Goal: Task Accomplishment & Management: Manage account settings

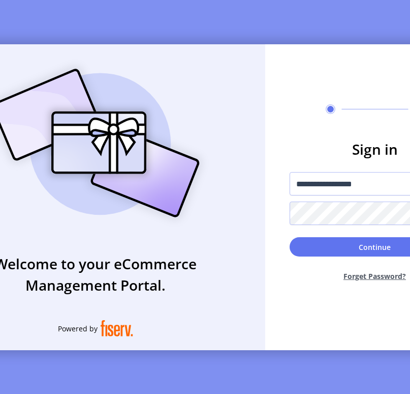
scroll to position [0, 77]
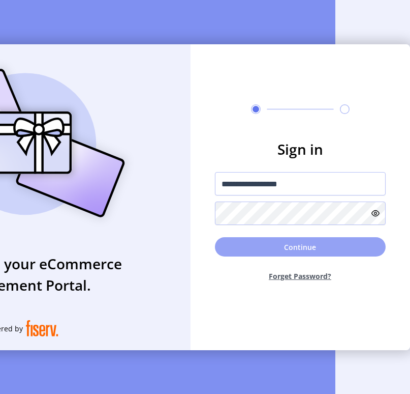
click at [326, 249] on button "Continue" at bounding box center [300, 246] width 171 height 19
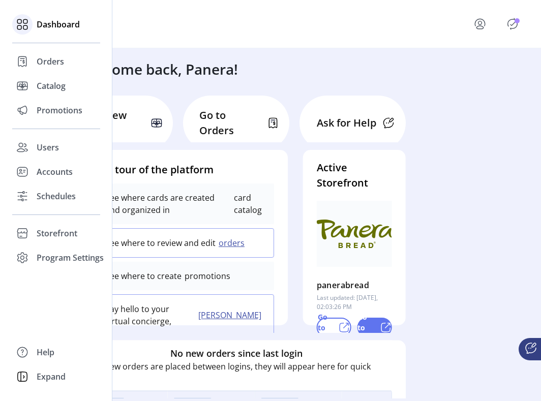
click at [52, 23] on span "Dashboard" at bounding box center [58, 24] width 43 height 12
click at [20, 24] on icon at bounding box center [22, 24] width 16 height 16
click at [62, 230] on span "Storefront" at bounding box center [57, 233] width 41 height 12
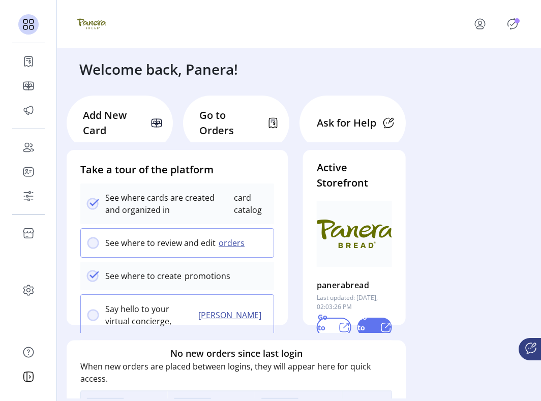
click at [410, 21] on icon "Publisher Panel" at bounding box center [512, 24] width 16 height 16
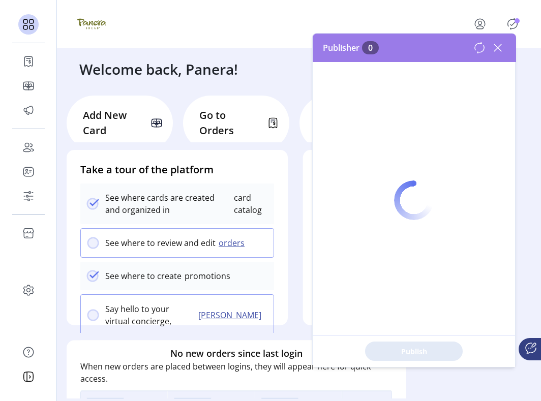
click at [410, 47] on div at bounding box center [414, 201] width 202 height 334
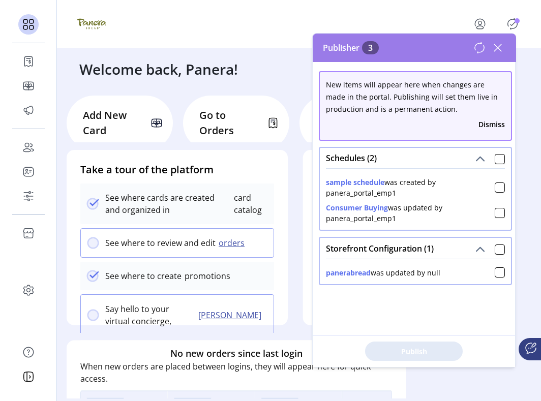
click at [410, 160] on div "Schedules (2)" at bounding box center [415, 158] width 191 height 20
click at [410, 162] on div at bounding box center [500, 159] width 10 height 10
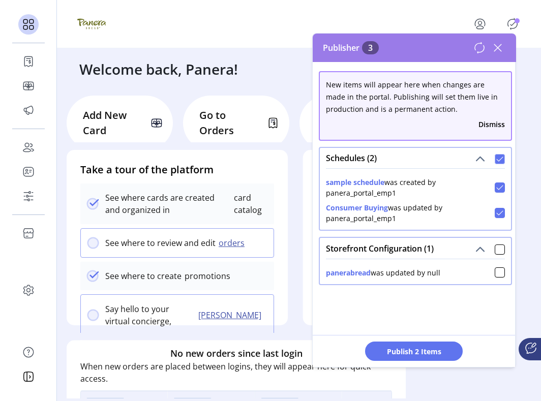
scroll to position [6, 3]
click at [410, 249] on div at bounding box center [500, 250] width 10 height 10
click at [410, 349] on span "Publish 3 Items" at bounding box center [413, 351] width 71 height 11
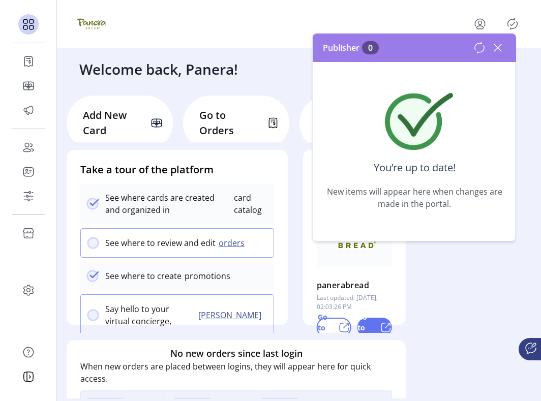
click at [410, 50] on icon at bounding box center [498, 48] width 16 height 16
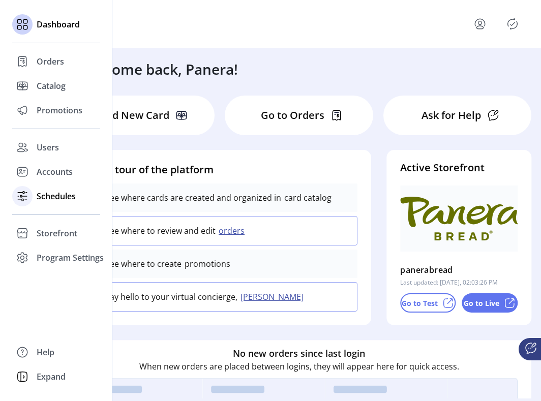
click at [63, 194] on span "Schedules" at bounding box center [56, 196] width 39 height 12
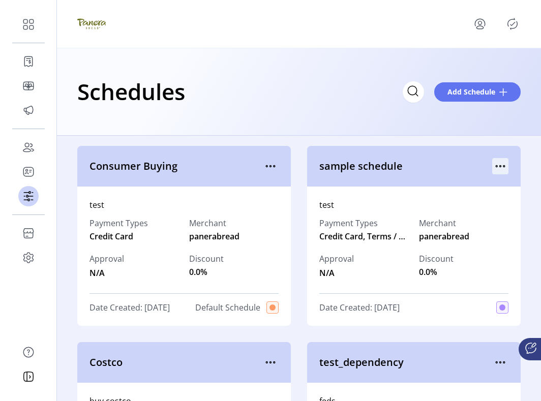
click at [496, 159] on icon "menu" at bounding box center [500, 166] width 16 height 16
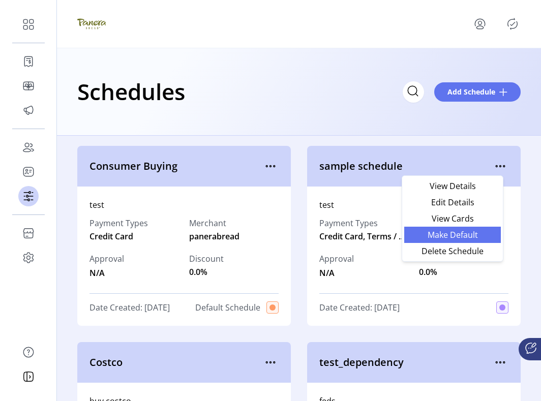
click at [461, 236] on span "Make Default" at bounding box center [452, 235] width 84 height 8
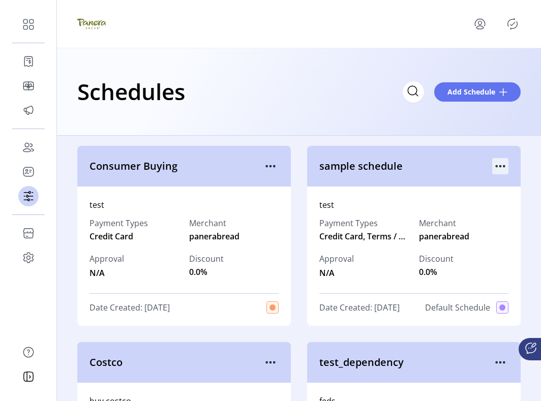
click at [500, 165] on icon "menu" at bounding box center [500, 166] width 16 height 16
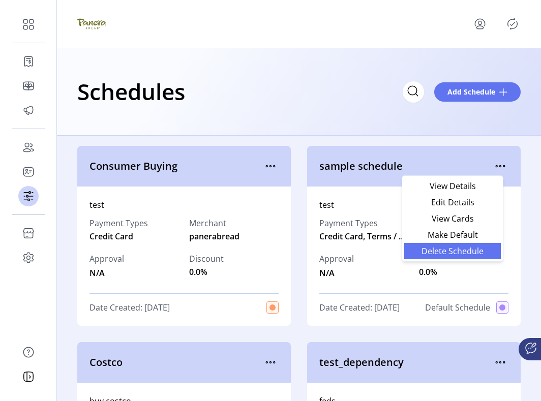
click at [478, 252] on span "Delete Schedule" at bounding box center [452, 251] width 84 height 8
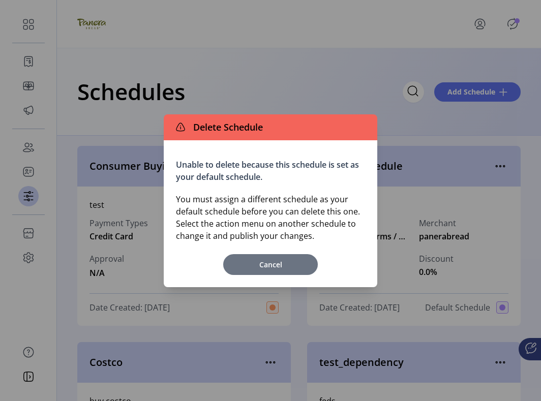
click at [267, 266] on span "Cancel" at bounding box center [270, 264] width 84 height 11
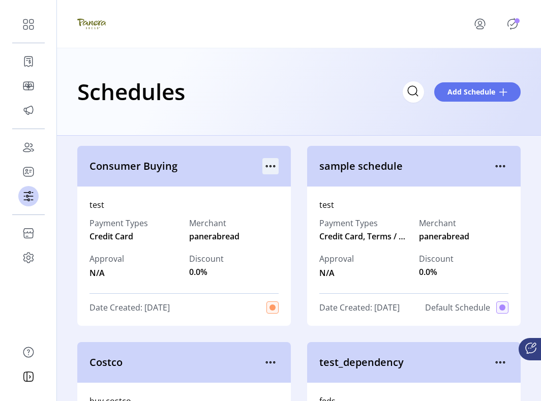
click at [264, 166] on icon "menu" at bounding box center [270, 166] width 16 height 16
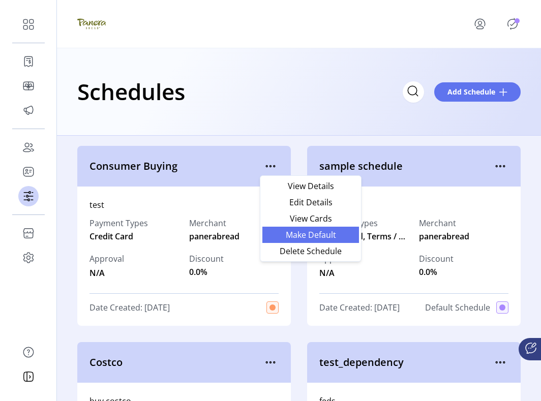
click at [277, 233] on span "Make Default" at bounding box center [311, 235] width 84 height 8
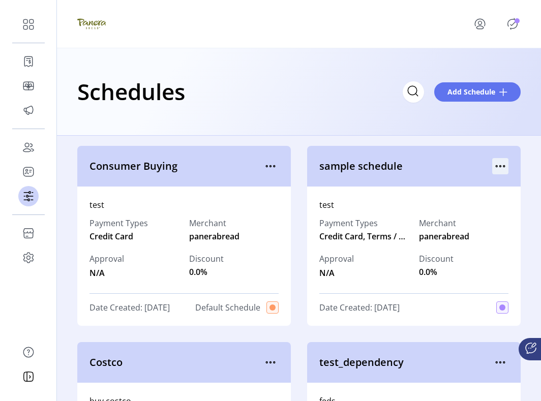
click at [492, 164] on icon "menu" at bounding box center [500, 166] width 16 height 16
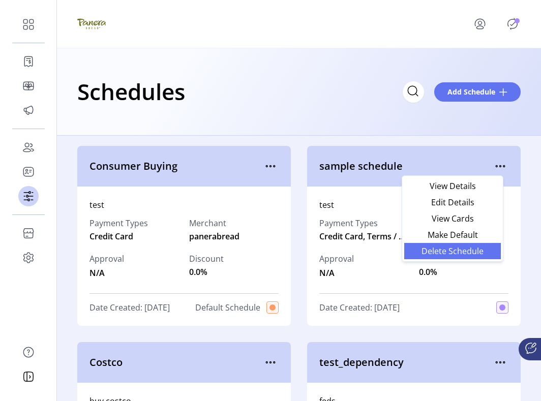
click at [471, 251] on span "Delete Schedule" at bounding box center [452, 251] width 84 height 8
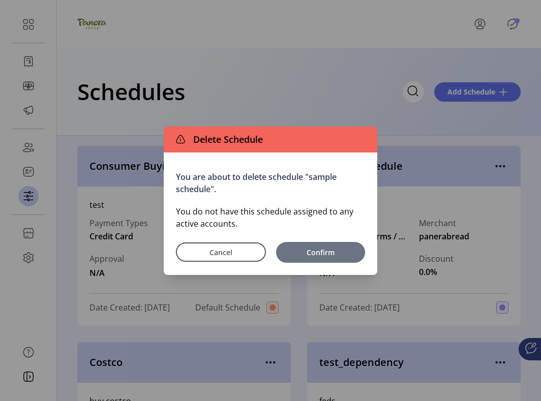
click at [319, 249] on span "Confirm" at bounding box center [320, 252] width 79 height 11
click at [344, 254] on span "Confirm" at bounding box center [320, 252] width 79 height 11
click at [334, 253] on span "Confirm" at bounding box center [320, 252] width 79 height 11
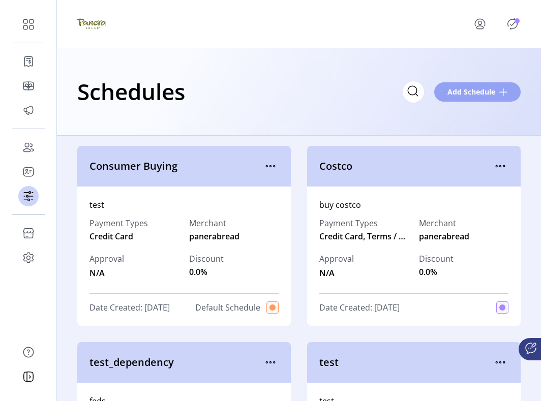
click at [478, 92] on span "Add Schedule" at bounding box center [472, 91] width 48 height 11
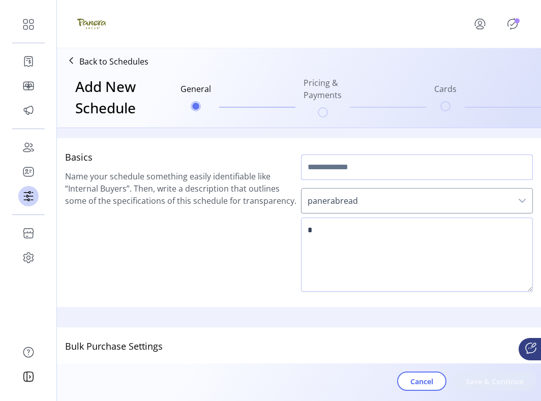
click at [390, 161] on input "text" at bounding box center [417, 167] width 232 height 25
type input "*"
type input "**********"
click at [395, 223] on textarea at bounding box center [417, 255] width 232 height 74
type textarea "*"
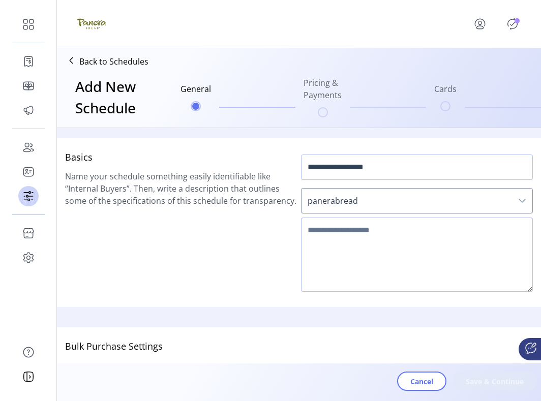
click at [385, 248] on textarea at bounding box center [417, 255] width 232 height 74
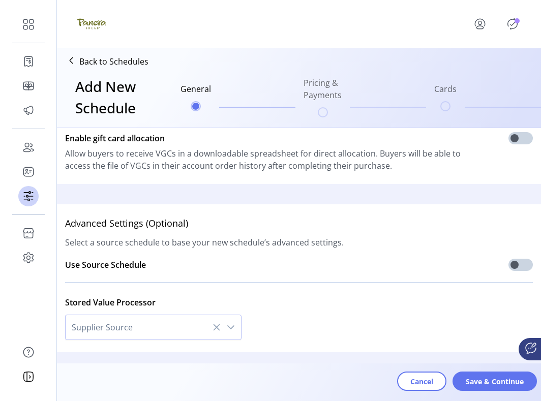
scroll to position [332, 0]
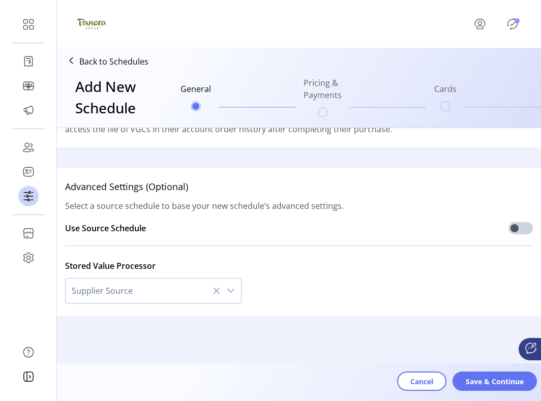
type textarea "********"
click at [480, 384] on span "Save & Continue" at bounding box center [495, 381] width 58 height 11
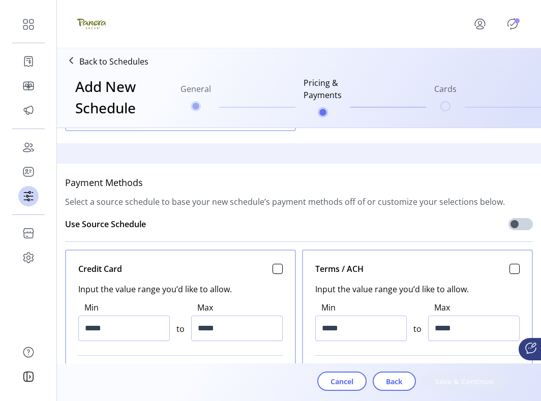
scroll to position [308, 0]
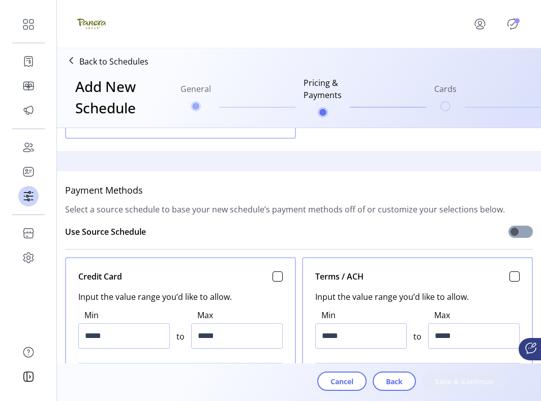
click at [515, 231] on span at bounding box center [521, 232] width 24 height 12
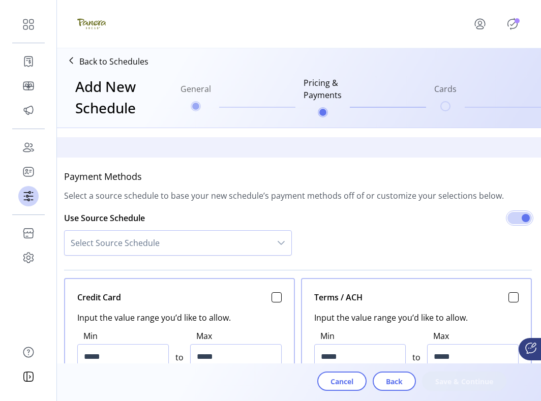
scroll to position [331, 1]
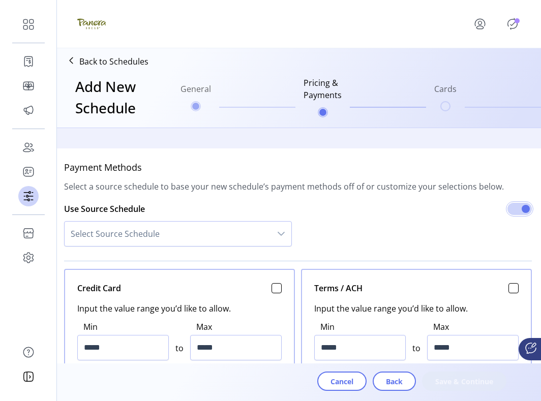
click at [273, 231] on div "dropdown trigger" at bounding box center [281, 234] width 20 height 24
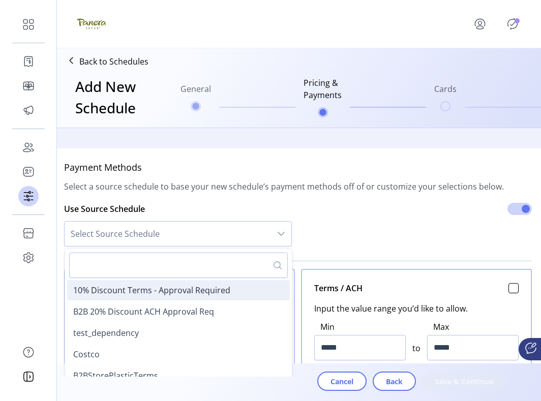
click at [227, 296] on li "10% Discount Terms - Approval Required" at bounding box center [178, 290] width 223 height 20
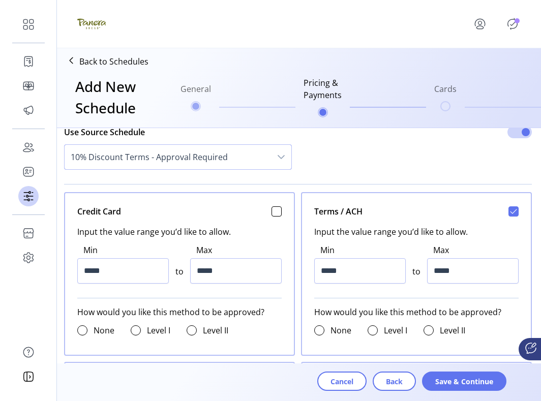
scroll to position [442, 1]
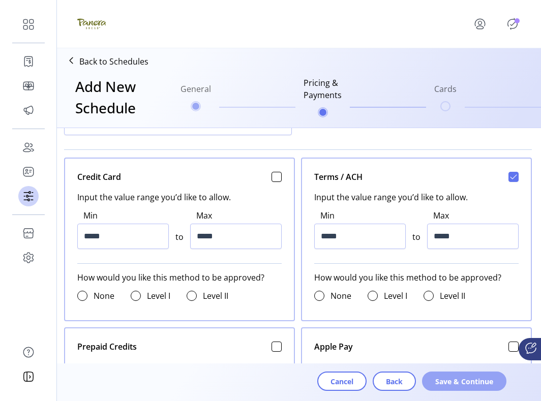
click at [461, 380] on span "Save & Continue" at bounding box center [464, 381] width 58 height 11
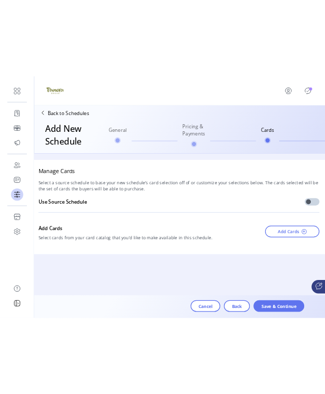
scroll to position [0, 1]
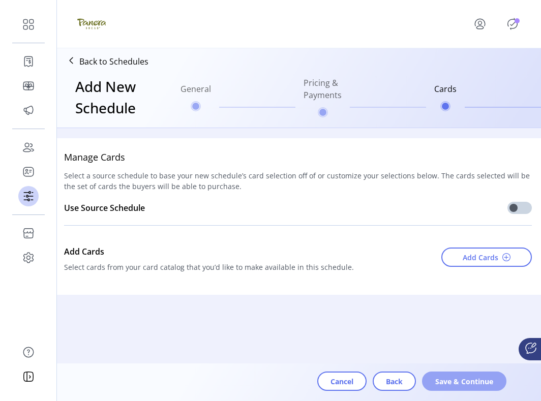
click at [478, 379] on span "Save & Continue" at bounding box center [464, 381] width 58 height 11
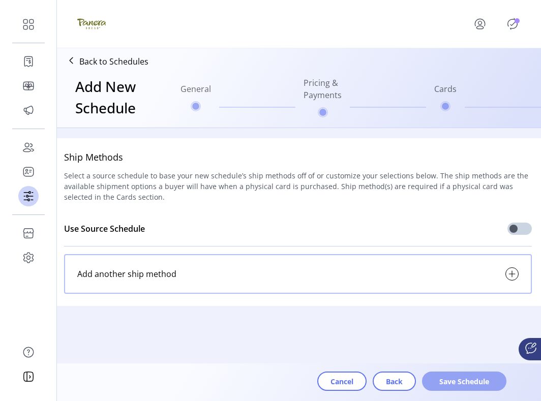
click at [482, 382] on span "Save Schedule" at bounding box center [464, 381] width 58 height 11
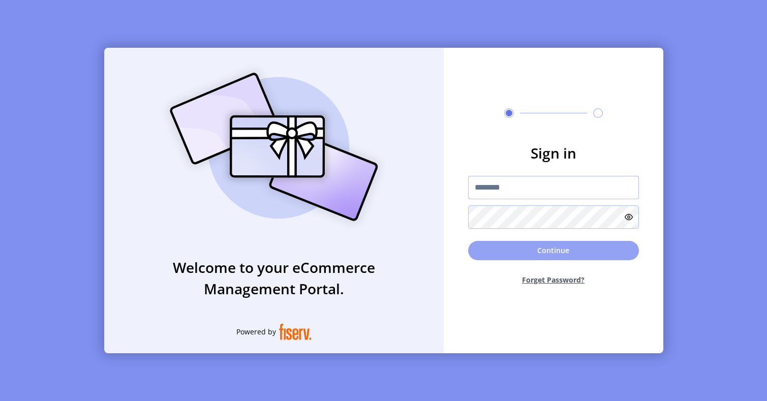
type input "**********"
click at [521, 253] on button "Continue" at bounding box center [553, 250] width 171 height 19
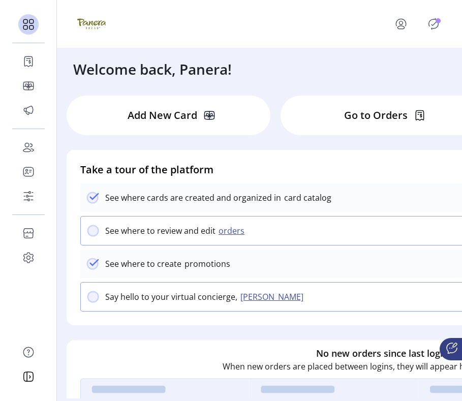
click at [433, 26] on icon "Publisher Panel" at bounding box center [434, 24] width 16 height 16
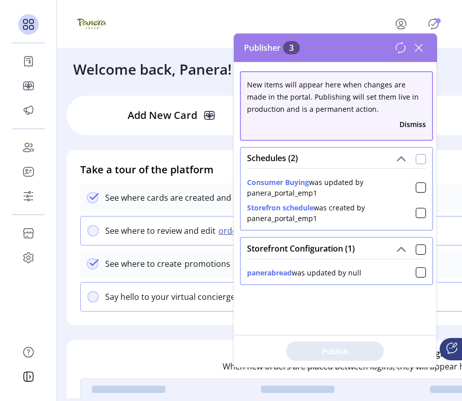
click at [417, 157] on div at bounding box center [421, 159] width 10 height 10
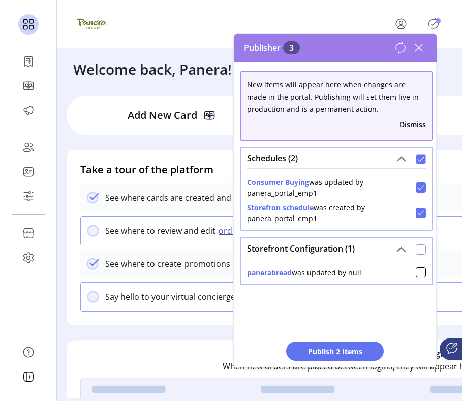
click at [417, 249] on div at bounding box center [421, 250] width 10 height 10
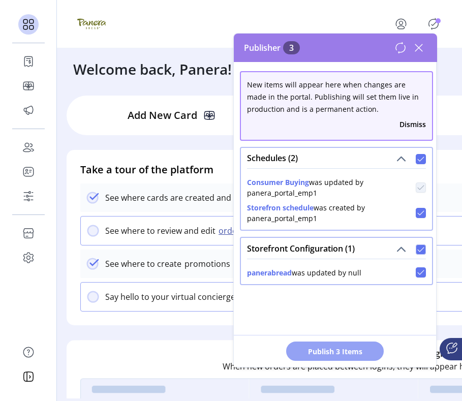
click at [371, 349] on button "Publish 3 Items" at bounding box center [335, 351] width 98 height 19
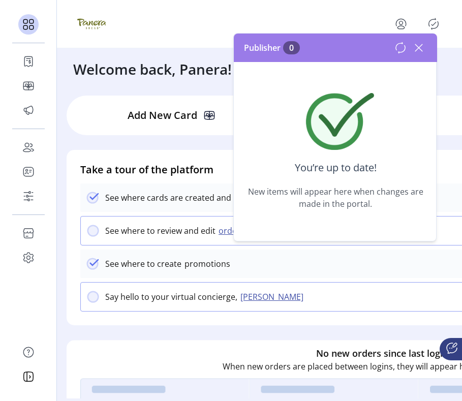
click at [366, 321] on div "See where cards are created and organized in card catalog See where to review a…" at bounding box center [274, 260] width 389 height 153
click at [223, 313] on div "See where cards are created and organized in card catalog See where to review a…" at bounding box center [274, 260] width 389 height 153
click at [254, 302] on button "[PERSON_NAME]" at bounding box center [273, 297] width 72 height 12
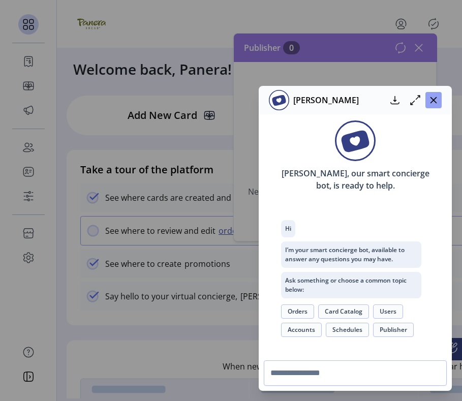
click at [432, 98] on icon "button" at bounding box center [434, 100] width 8 height 8
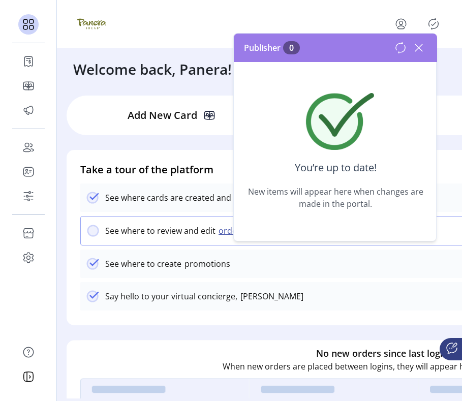
click at [421, 47] on icon at bounding box center [419, 48] width 16 height 16
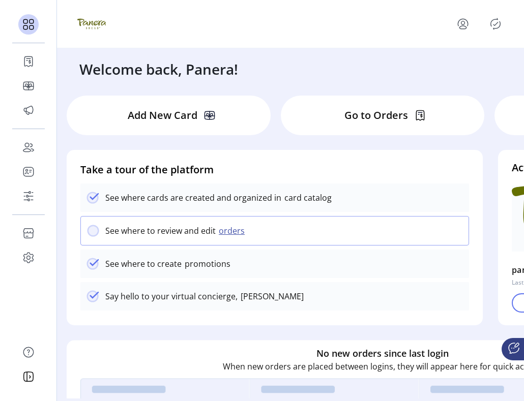
click at [506, 358] on div at bounding box center [512, 349] width 22 height 22
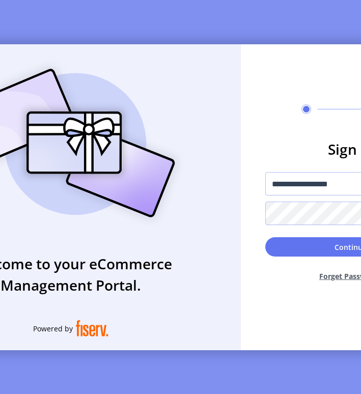
click at [288, 256] on button "Continue" at bounding box center [350, 246] width 171 height 19
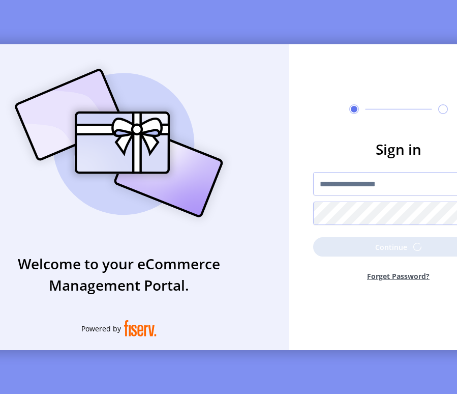
scroll to position [0, 53]
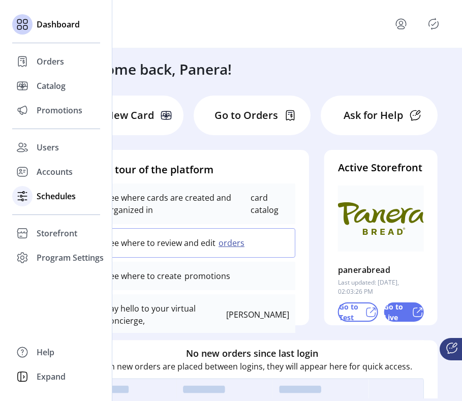
click at [50, 197] on span "Schedules" at bounding box center [56, 196] width 39 height 12
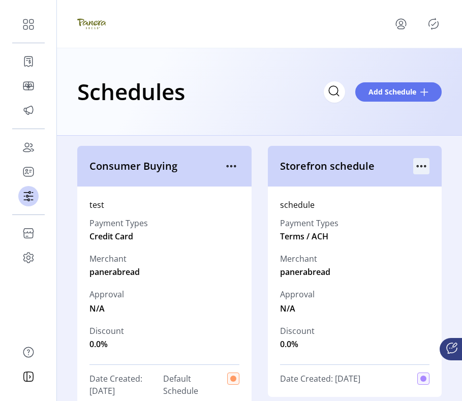
click at [360, 164] on icon "menu" at bounding box center [421, 166] width 16 height 16
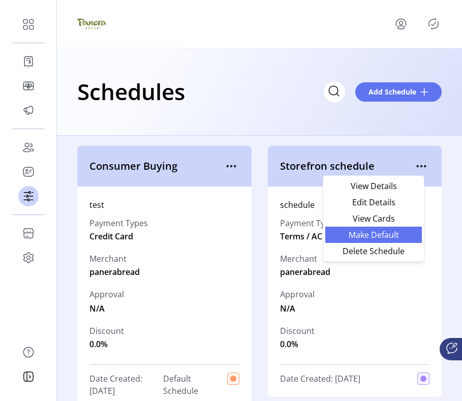
click at [360, 237] on span "Make Default" at bounding box center [374, 235] width 84 height 8
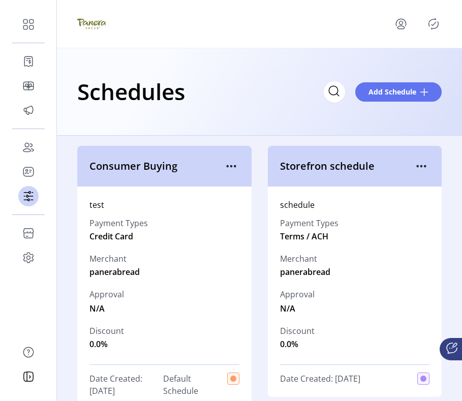
click at [360, 24] on icon "Publisher Panel" at bounding box center [434, 24] width 16 height 16
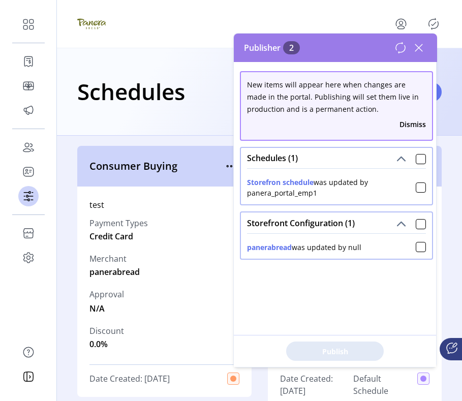
drag, startPoint x: 349, startPoint y: 249, endPoint x: 365, endPoint y: 249, distance: 15.8
click at [360, 249] on div "panerabread was updated by null" at bounding box center [336, 245] width 179 height 15
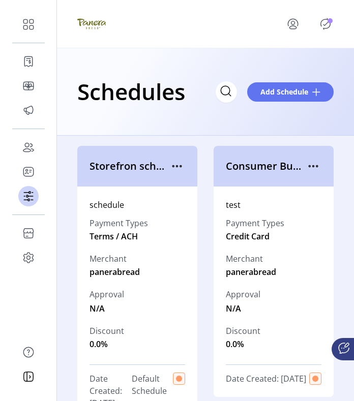
click at [326, 22] on icon "Publisher Panel" at bounding box center [325, 24] width 16 height 16
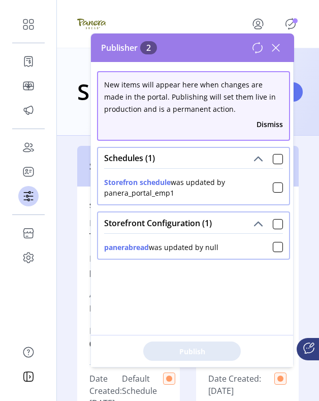
click at [280, 42] on icon at bounding box center [276, 48] width 16 height 16
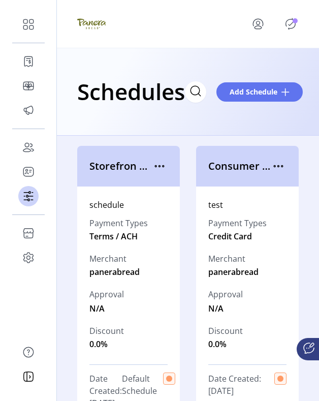
click at [288, 25] on icon "Publisher Panel" at bounding box center [291, 24] width 16 height 16
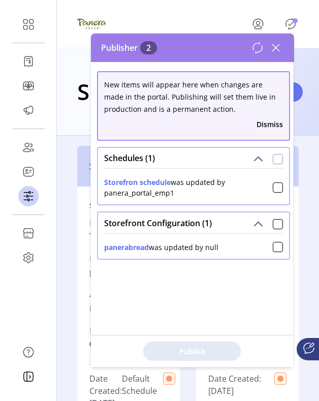
click at [273, 162] on div at bounding box center [278, 159] width 10 height 10
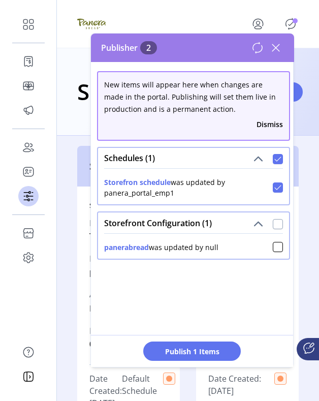
click at [273, 225] on div at bounding box center [278, 224] width 10 height 10
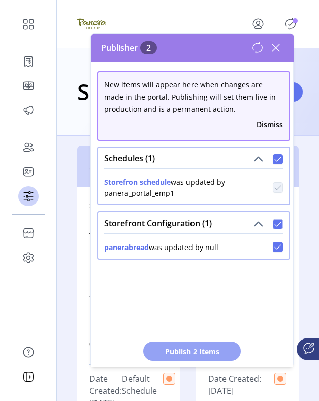
click at [215, 349] on span "Publish 2 Items" at bounding box center [192, 351] width 71 height 11
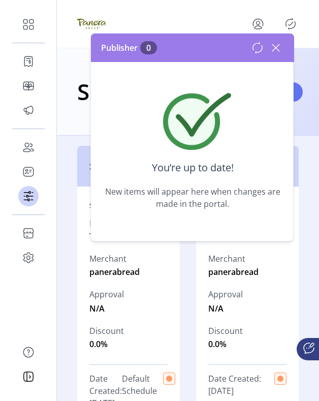
click at [276, 50] on icon at bounding box center [276, 48] width 16 height 16
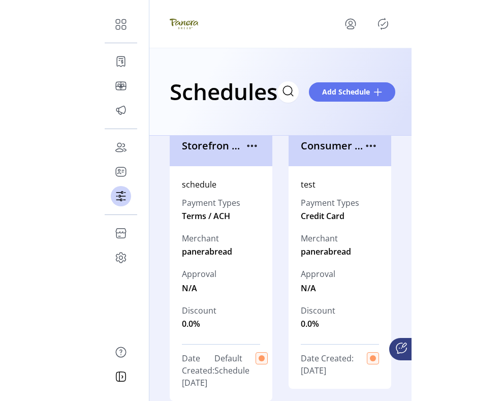
scroll to position [8, 0]
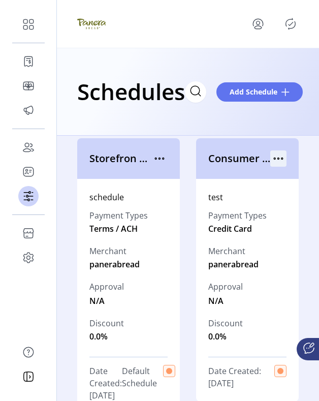
click at [277, 160] on icon "menu" at bounding box center [279, 159] width 16 height 16
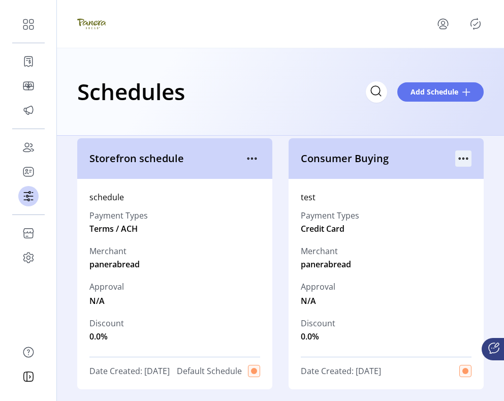
click at [353, 160] on icon "menu" at bounding box center [464, 159] width 16 height 16
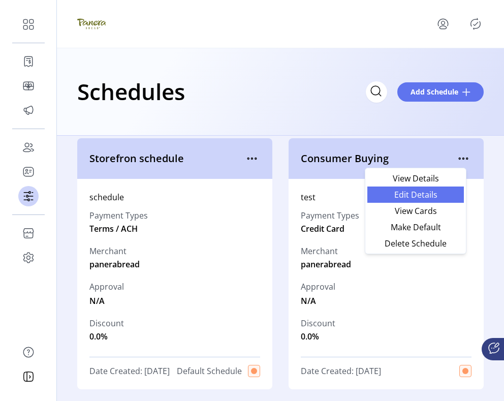
click at [353, 196] on span "Edit Details" at bounding box center [416, 195] width 84 height 8
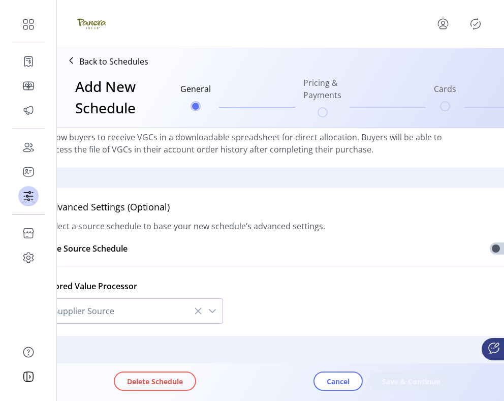
scroll to position [332, 0]
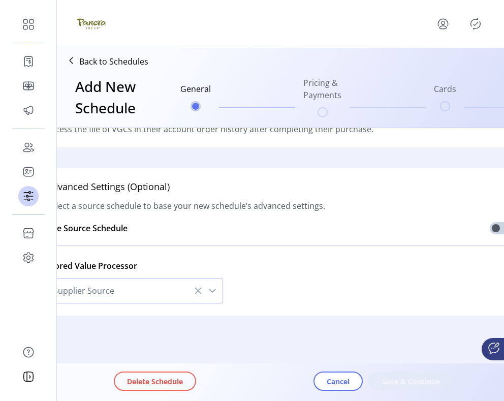
type input "**********"
type textarea "****"
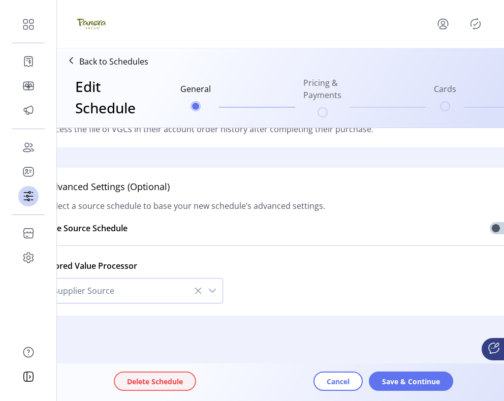
click at [163, 383] on span "Delete Schedule" at bounding box center [155, 381] width 56 height 11
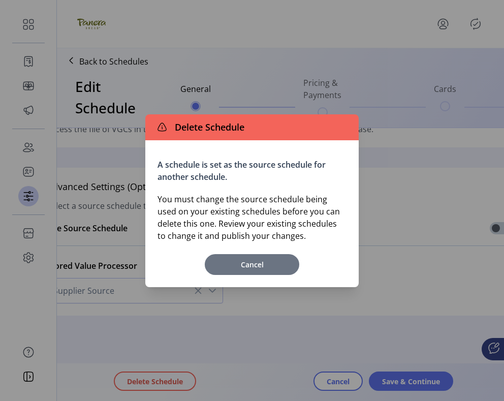
click at [276, 271] on button "Cancel" at bounding box center [252, 264] width 95 height 21
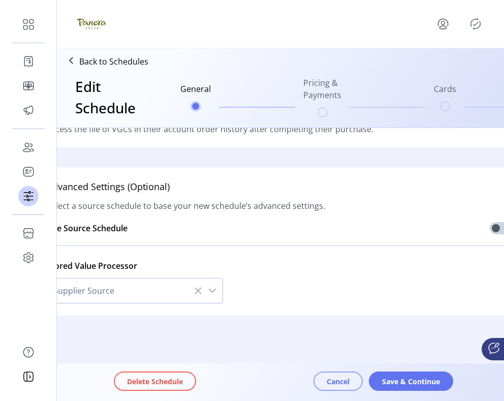
click at [343, 378] on span "Cancel" at bounding box center [338, 381] width 23 height 11
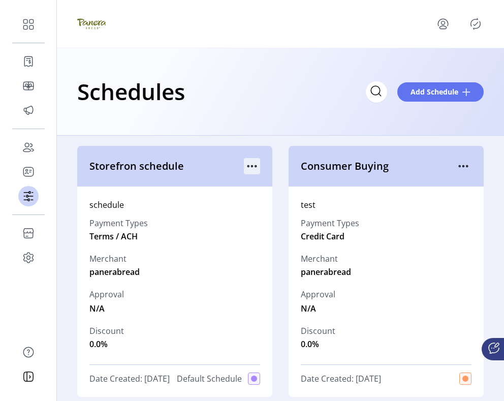
click at [249, 162] on icon "menu" at bounding box center [252, 166] width 16 height 16
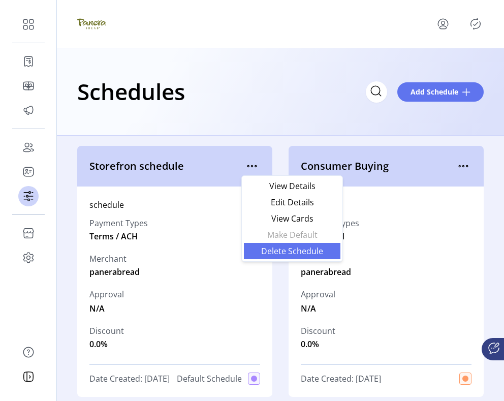
click at [272, 255] on span "Delete Schedule" at bounding box center [292, 251] width 84 height 8
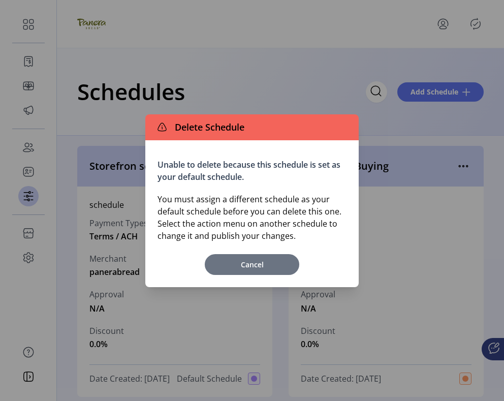
click at [269, 265] on span "Cancel" at bounding box center [252, 264] width 84 height 11
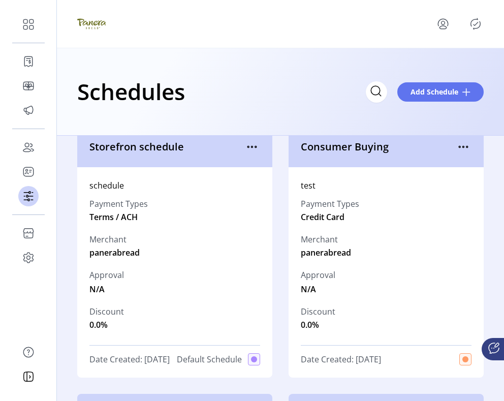
scroll to position [10, 0]
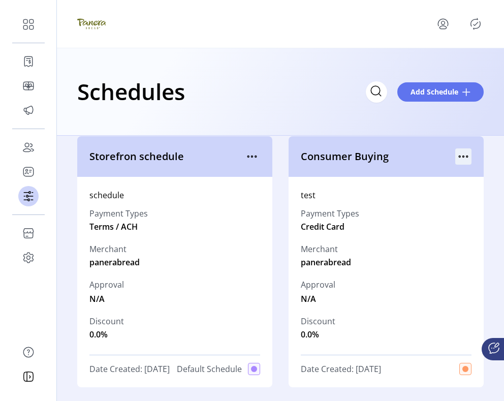
click at [353, 159] on icon "menu" at bounding box center [464, 157] width 16 height 16
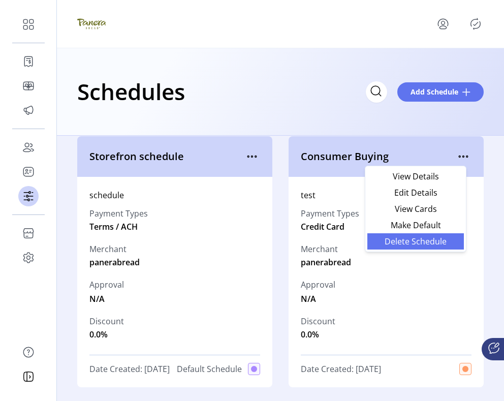
click at [353, 241] on span "Delete Schedule" at bounding box center [416, 241] width 84 height 8
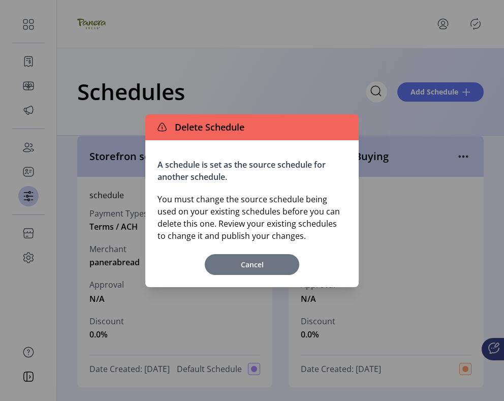
click at [286, 265] on span "Cancel" at bounding box center [252, 264] width 84 height 11
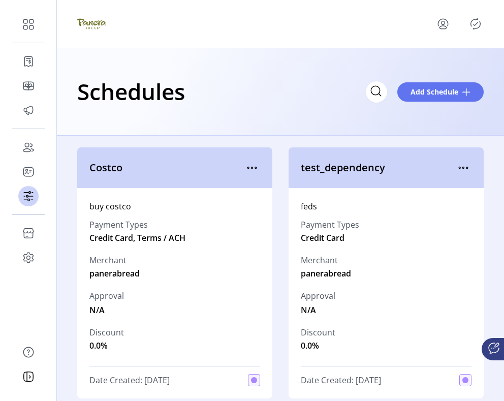
scroll to position [287, 0]
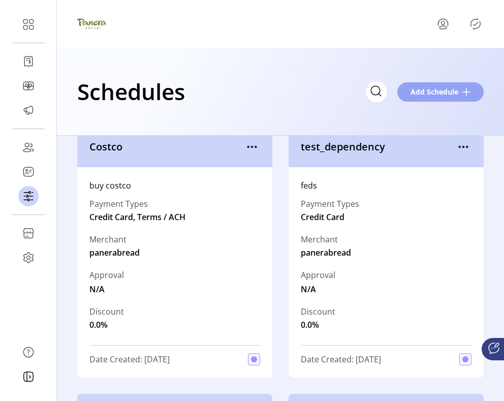
click at [353, 99] on button "Add Schedule" at bounding box center [441, 91] width 86 height 19
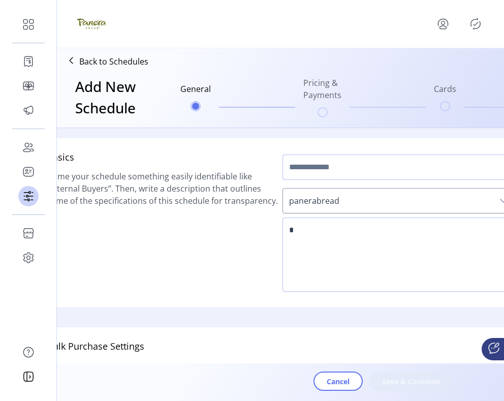
click at [316, 176] on input "text" at bounding box center [399, 167] width 232 height 25
type input "*****"
click at [310, 203] on span "panerabread" at bounding box center [388, 201] width 211 height 24
click at [310, 252] on textarea at bounding box center [399, 255] width 232 height 74
type textarea "*"
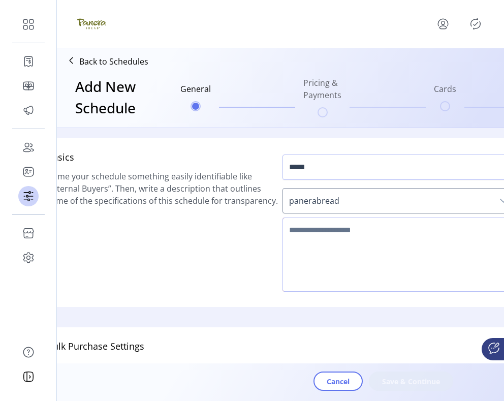
type textarea "*"
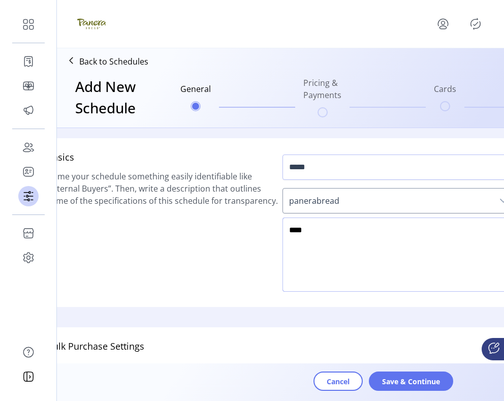
type textarea "****"
click at [353, 381] on span "Save & Continue" at bounding box center [411, 381] width 58 height 11
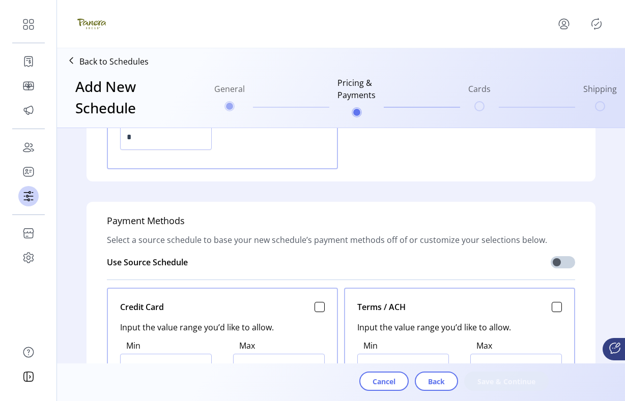
scroll to position [269, 0]
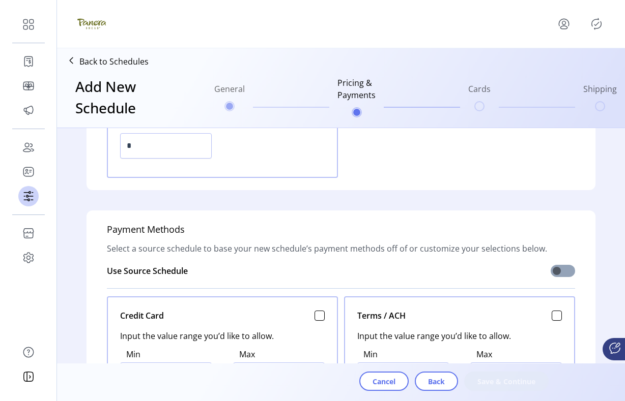
click at [353, 271] on span at bounding box center [562, 271] width 24 height 12
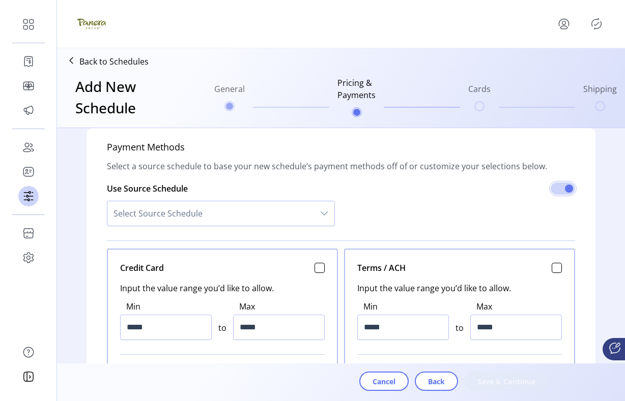
scroll to position [383, 0]
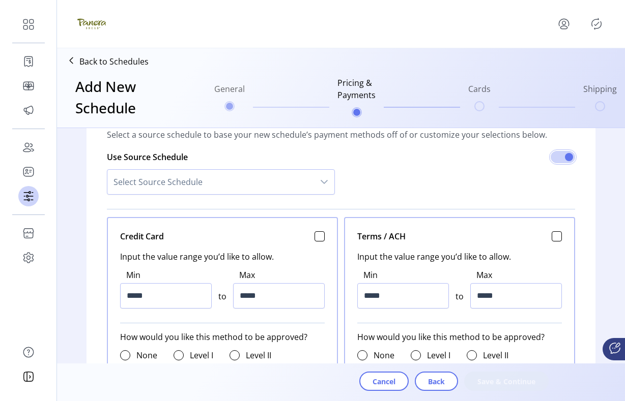
click at [321, 181] on icon "dropdown trigger" at bounding box center [324, 182] width 8 height 8
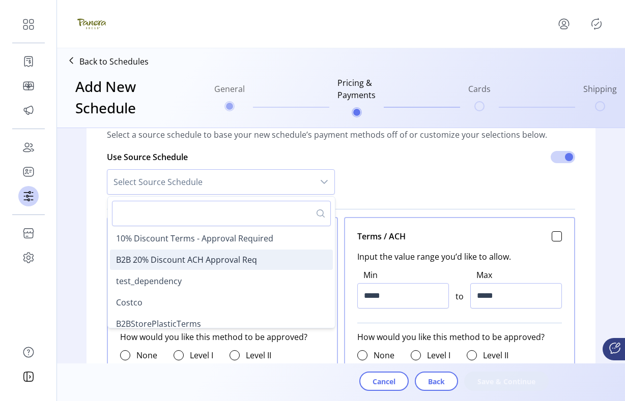
click at [261, 261] on li "B2B 20% Discount ACH Approval Req" at bounding box center [221, 260] width 223 height 20
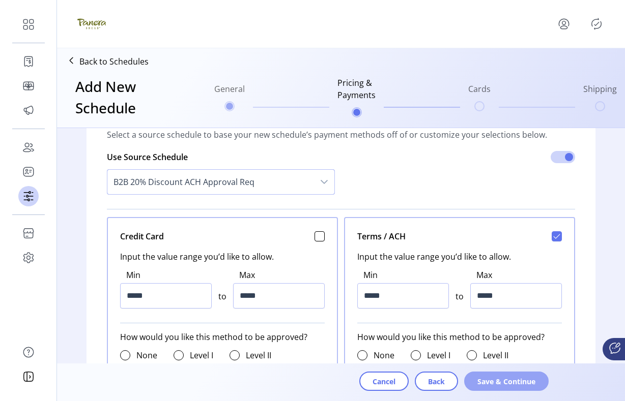
click at [353, 379] on span "Save & Continue" at bounding box center [506, 381] width 58 height 11
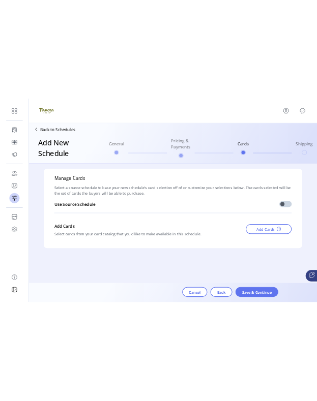
scroll to position [0, 0]
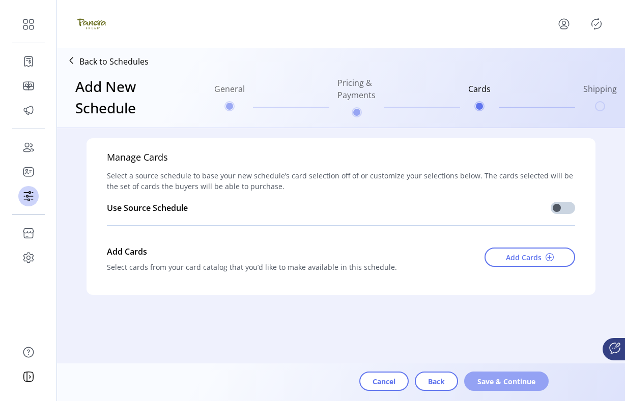
click at [353, 384] on span "Save & Continue" at bounding box center [506, 381] width 58 height 11
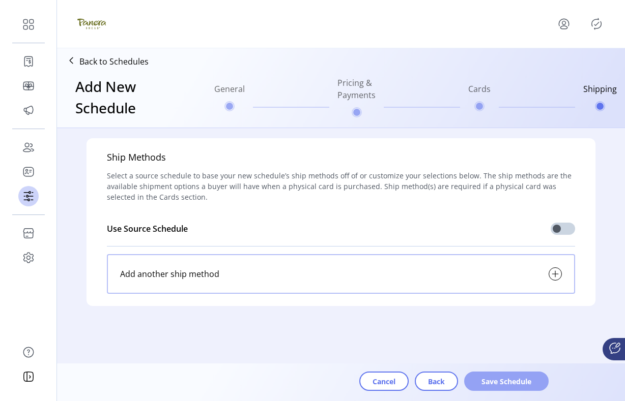
click at [353, 384] on span "Save Schedule" at bounding box center [506, 381] width 58 height 11
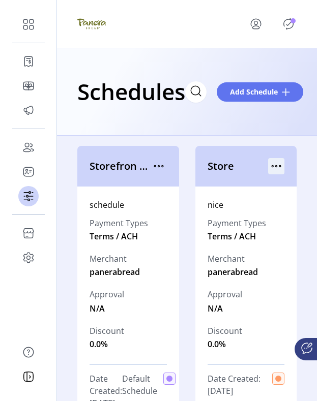
click at [274, 164] on icon "menu" at bounding box center [276, 166] width 16 height 16
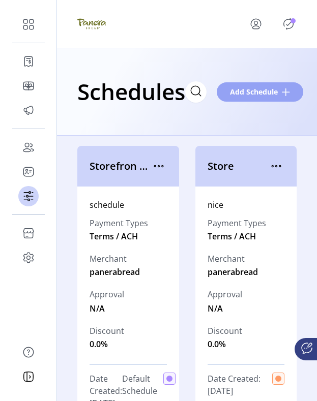
click at [277, 94] on span "Add Schedule" at bounding box center [254, 91] width 48 height 11
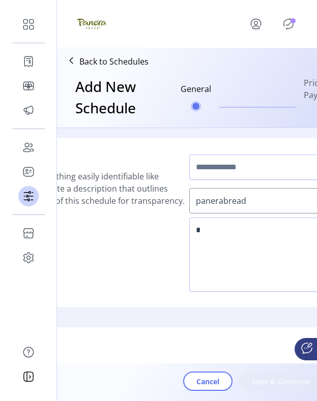
scroll to position [11, 0]
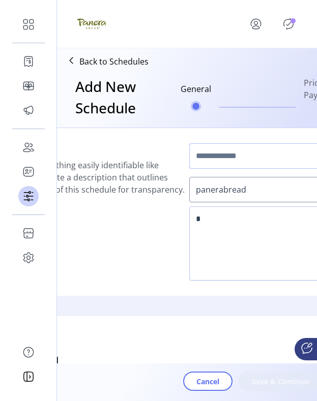
click at [253, 152] on input "text" at bounding box center [305, 155] width 232 height 25
click at [279, 152] on input "text" at bounding box center [305, 155] width 232 height 25
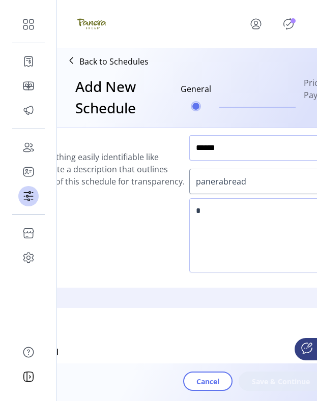
scroll to position [0, 0]
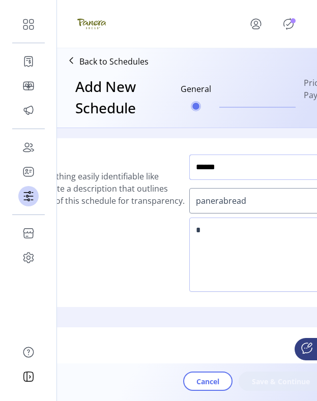
type input "******"
click at [240, 255] on textarea at bounding box center [305, 255] width 232 height 74
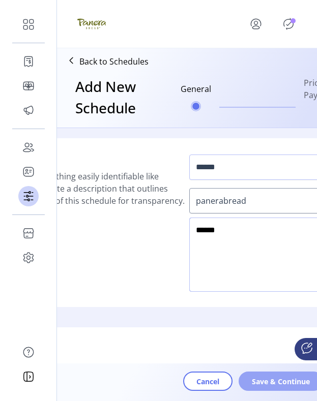
type textarea "******"
click at [269, 378] on span "Save & Continue" at bounding box center [281, 381] width 58 height 11
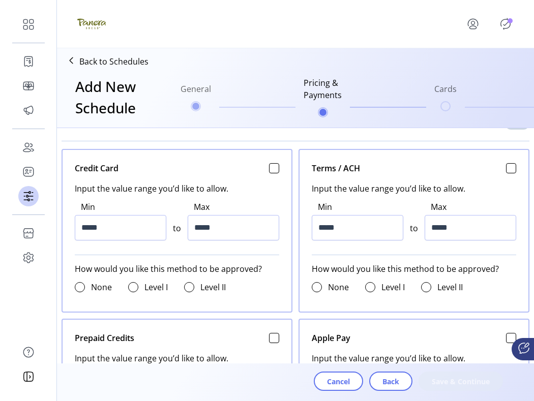
scroll to position [420, 0]
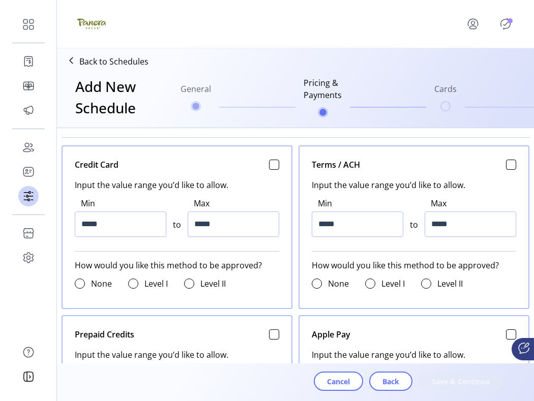
drag, startPoint x: 533, startPoint y: 169, endPoint x: 549, endPoint y: 169, distance: 15.3
click at [353, 169] on html "Dashboard Orders Catalog Promotions Users Accounts Schedules Storefront Configu…" at bounding box center [267, 200] width 534 height 401
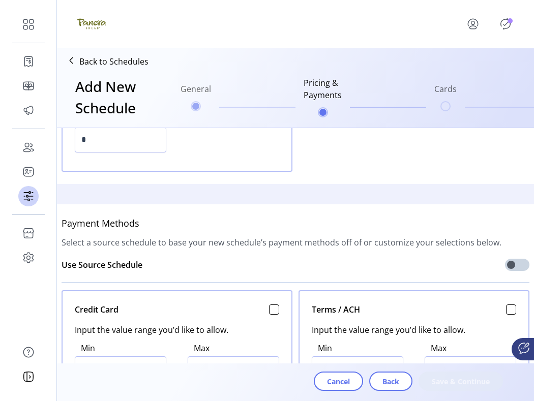
scroll to position [310, 0]
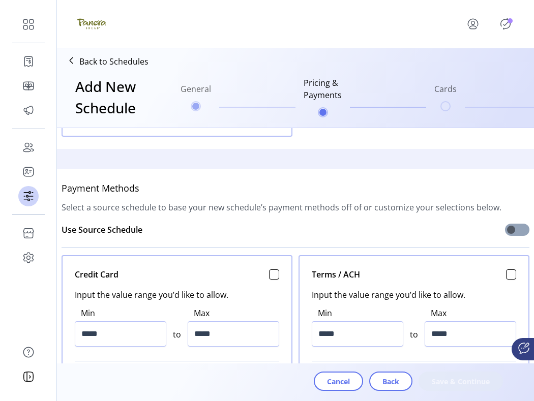
click at [353, 229] on span at bounding box center [517, 230] width 24 height 12
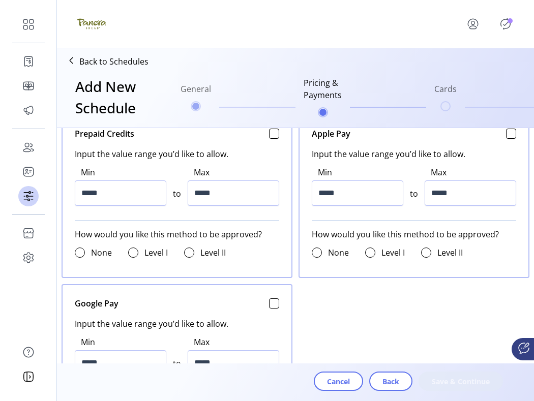
scroll to position [565, 0]
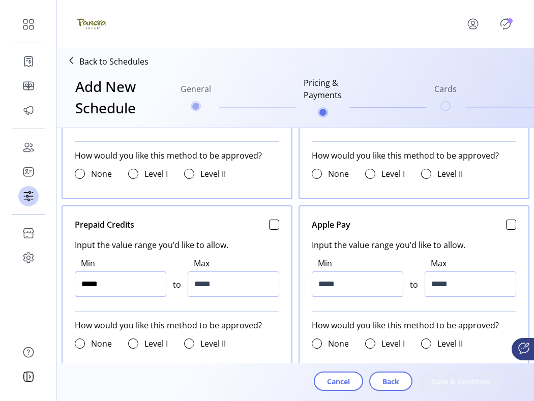
click at [87, 285] on input "*****" at bounding box center [121, 284] width 92 height 25
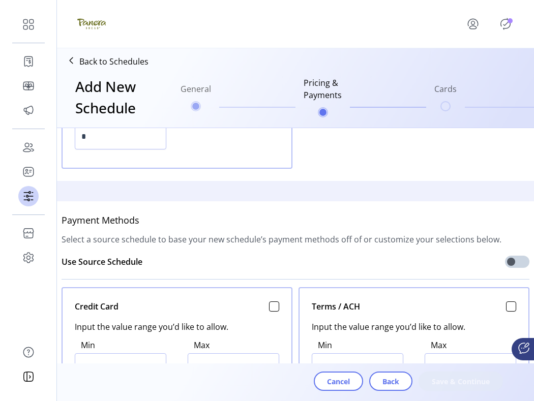
scroll to position [281, 0]
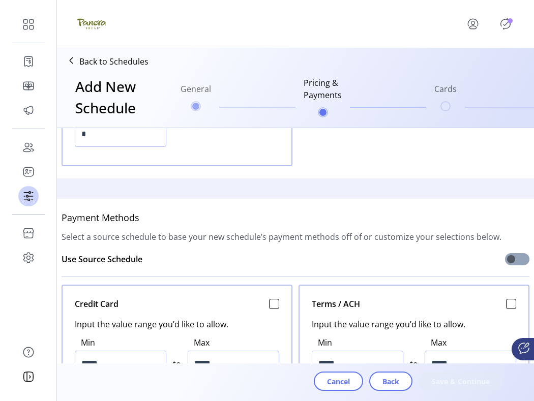
click at [353, 264] on span at bounding box center [517, 259] width 24 height 12
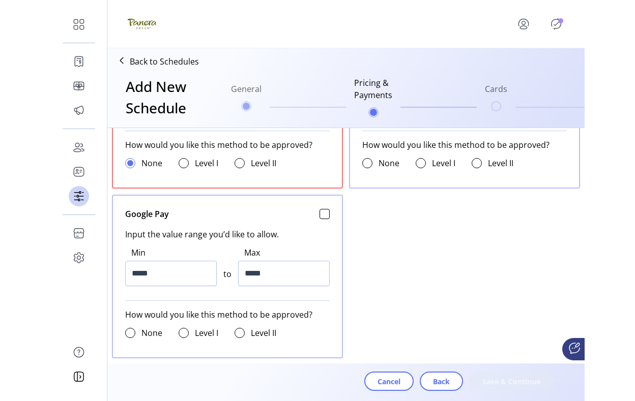
scroll to position [614, 0]
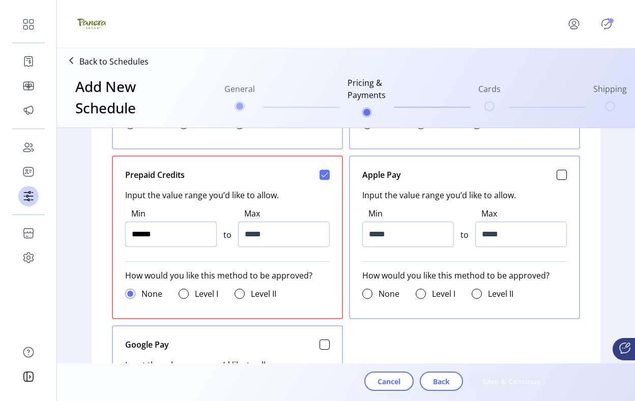
click at [138, 232] on input "******" at bounding box center [171, 234] width 92 height 25
type input "*****"
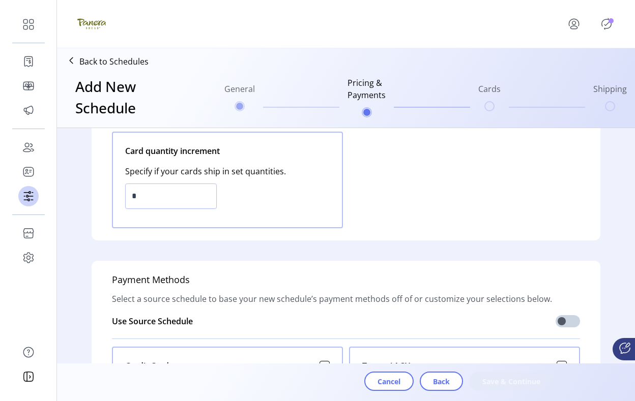
scroll to position [0, 0]
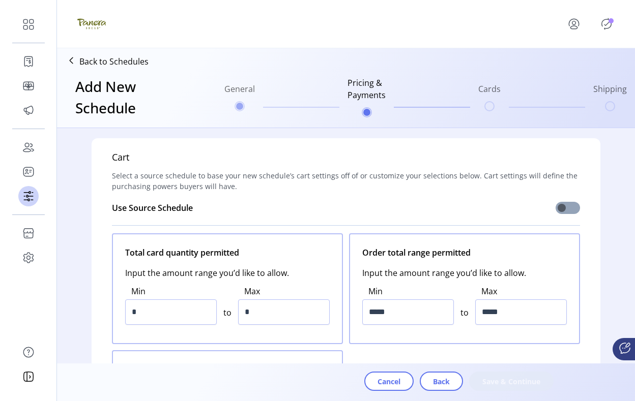
click at [353, 214] on span at bounding box center [567, 208] width 24 height 12
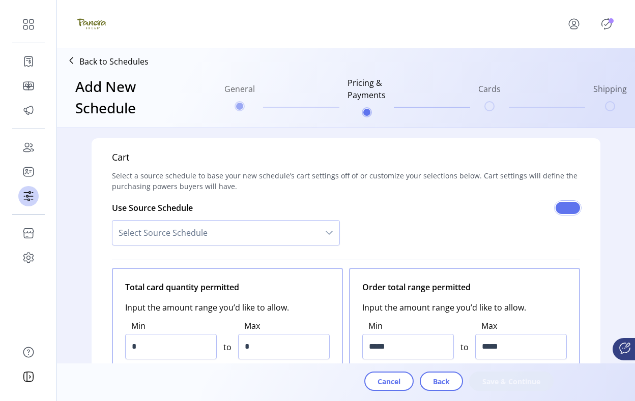
scroll to position [6, 3]
click at [353, 214] on span at bounding box center [567, 208] width 24 height 12
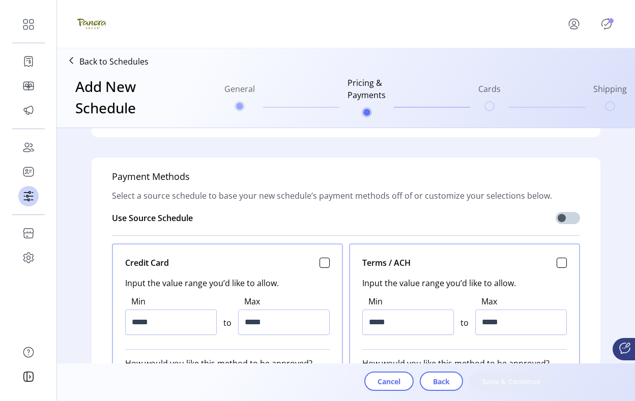
scroll to position [305, 0]
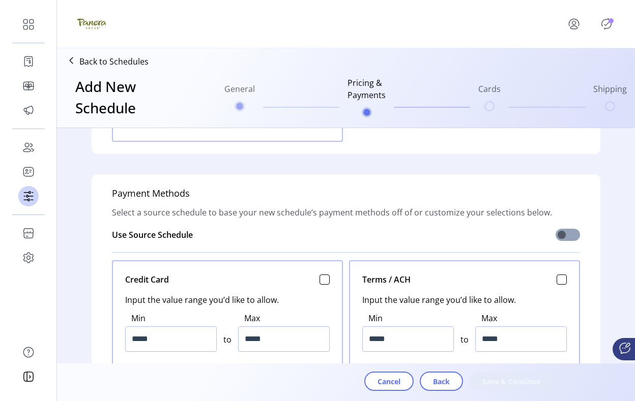
click at [353, 236] on span at bounding box center [567, 235] width 24 height 12
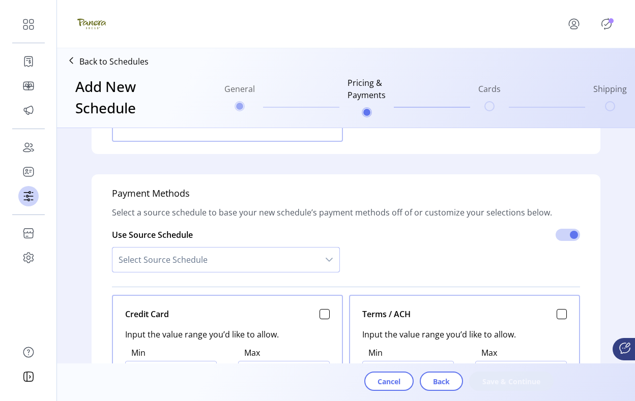
click at [274, 265] on span "Select Source Schedule" at bounding box center [215, 260] width 206 height 24
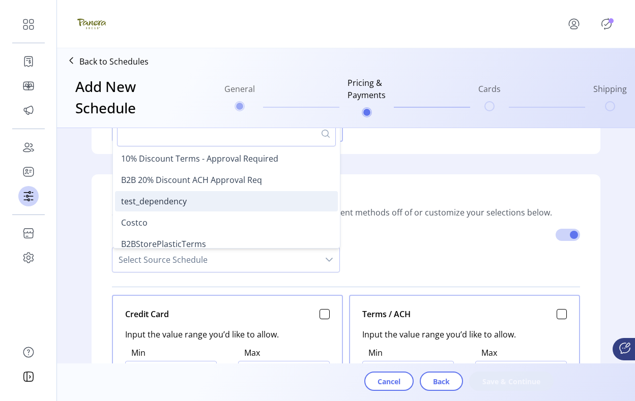
click at [256, 201] on li "test_dependency" at bounding box center [226, 201] width 223 height 20
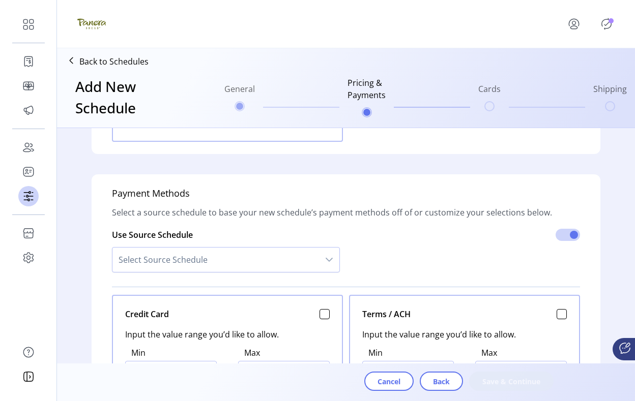
type input "******"
type input "*********"
type input "*****"
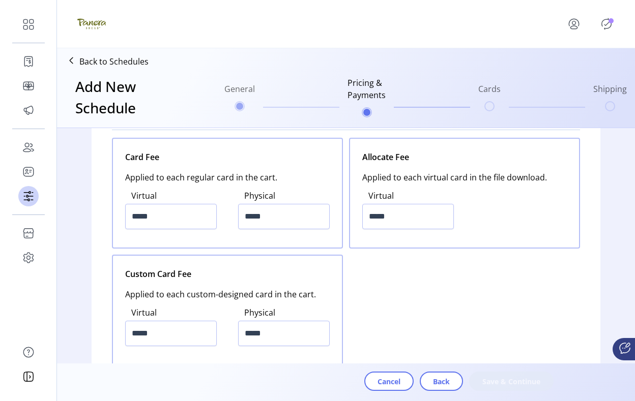
scroll to position [1466, 0]
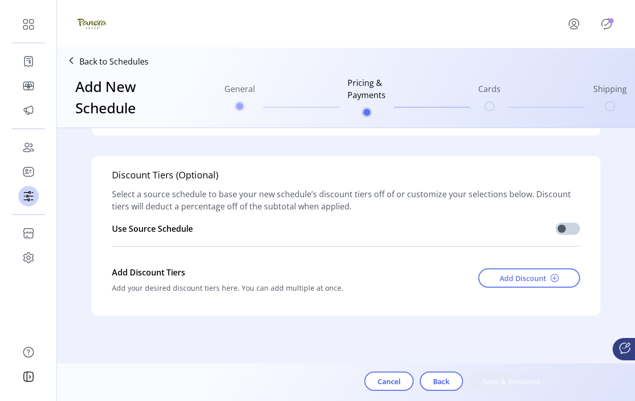
click at [353, 377] on div "Cancel Back Save & Continue" at bounding box center [354, 381] width 480 height 19
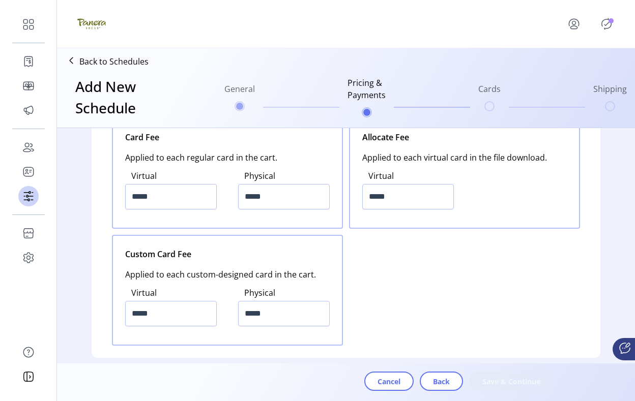
scroll to position [1236, 0]
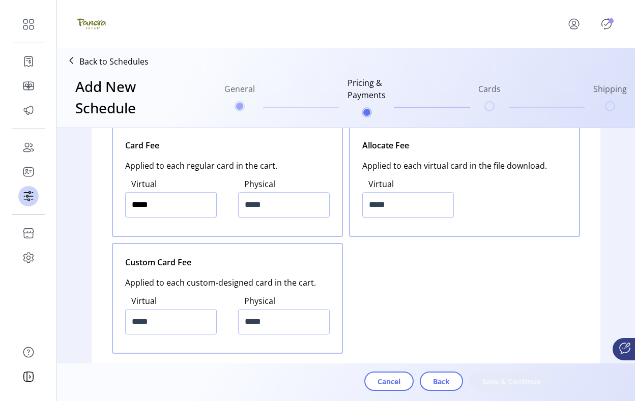
click at [135, 203] on input "*****" at bounding box center [171, 204] width 92 height 25
type input "******"
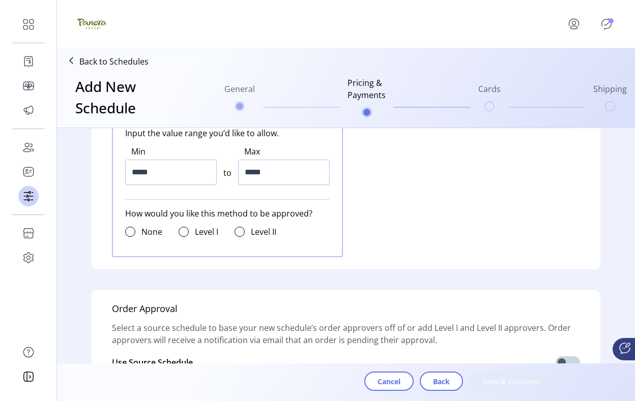
scroll to position [815, 0]
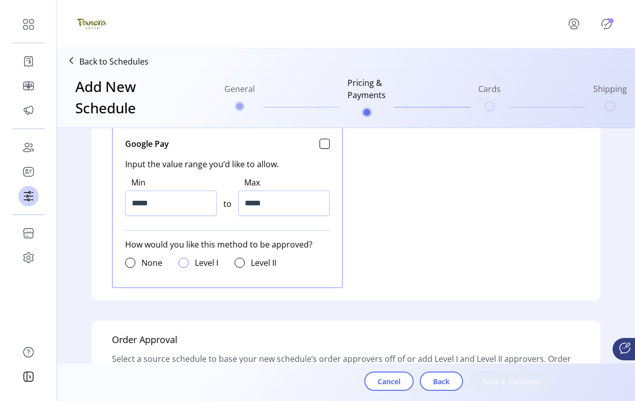
click at [179, 262] on div at bounding box center [184, 263] width 10 height 10
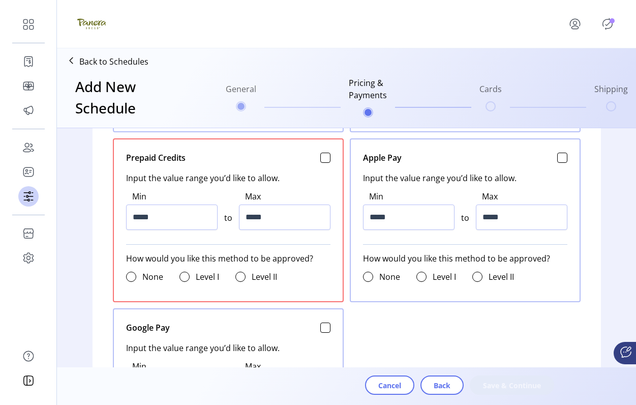
scroll to position [553, 0]
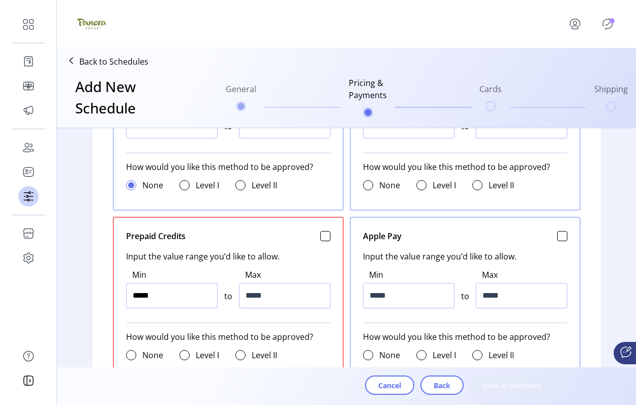
click at [135, 298] on input "*****" at bounding box center [172, 295] width 92 height 25
type input "******"
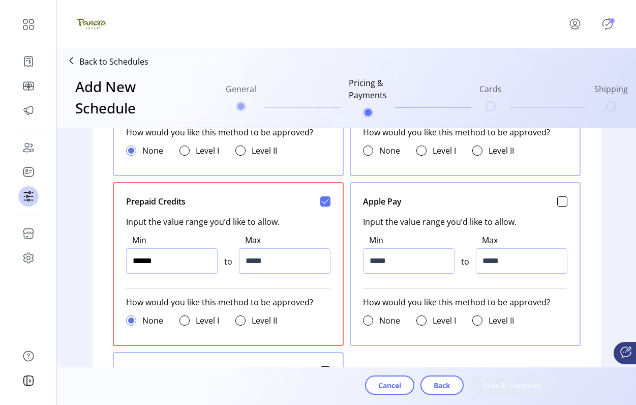
scroll to position [519, 0]
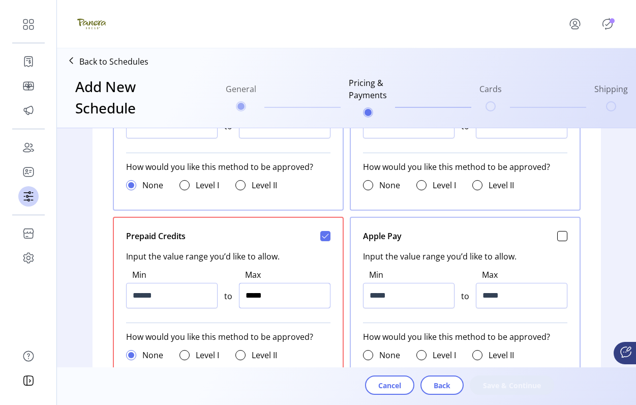
type input "******"
click at [246, 294] on input "******" at bounding box center [285, 295] width 92 height 25
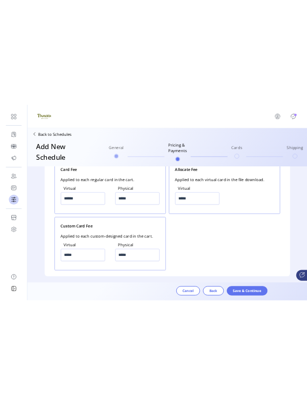
scroll to position [1466, 0]
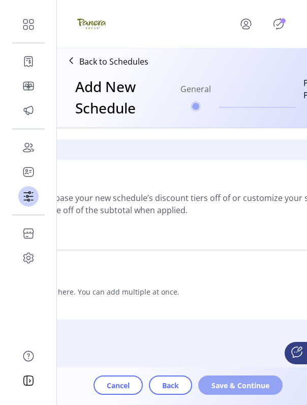
click at [245, 382] on span "Save & Continue" at bounding box center [241, 385] width 58 height 11
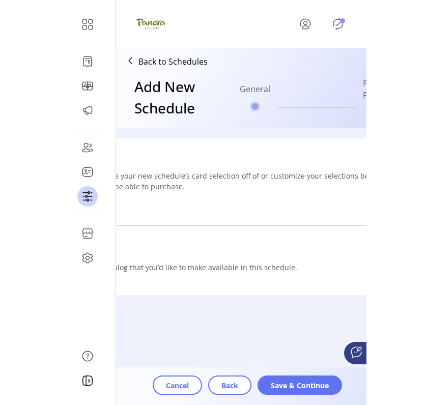
scroll to position [0, 0]
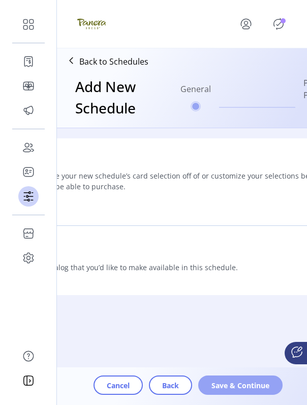
click at [245, 387] on span "Save & Continue" at bounding box center [241, 385] width 58 height 11
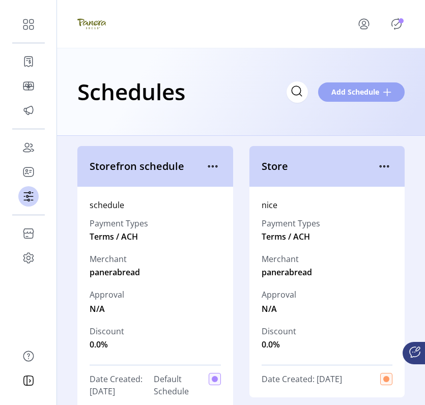
click at [353, 93] on span "Add Schedule" at bounding box center [355, 91] width 48 height 11
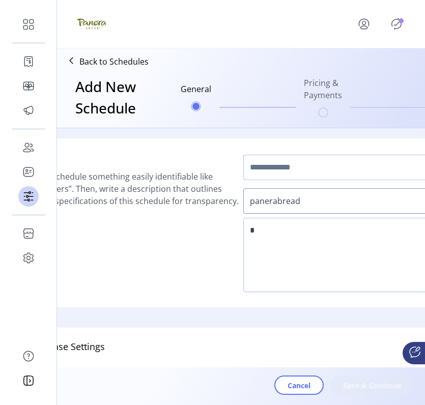
click at [294, 165] on input "text" at bounding box center [359, 167] width 232 height 25
type input "**********"
click at [279, 248] on textarea at bounding box center [359, 255] width 232 height 74
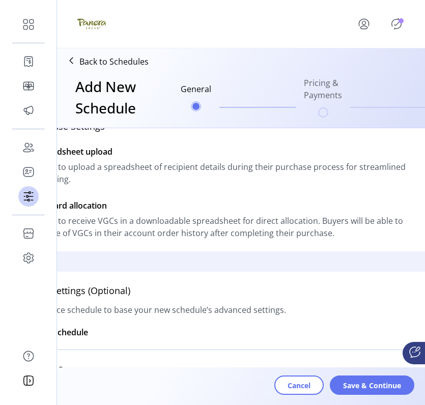
scroll to position [328, 0]
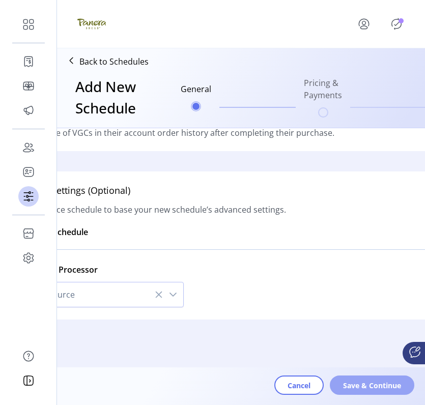
type textarea "*****"
click at [353, 383] on span "Save & Continue" at bounding box center [372, 385] width 58 height 11
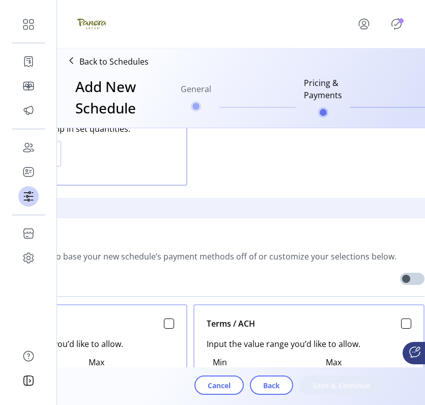
scroll to position [261, 73]
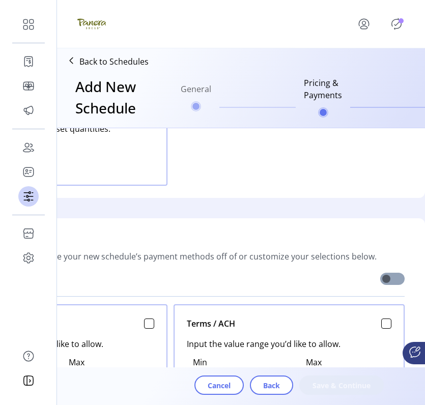
click at [353, 276] on span at bounding box center [392, 279] width 24 height 12
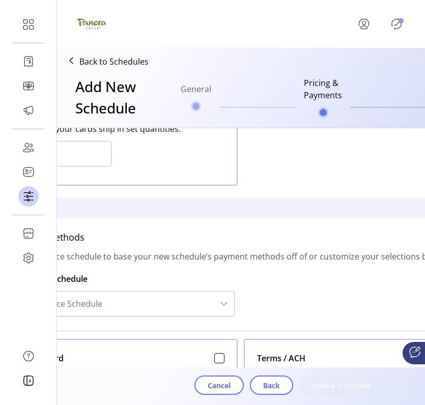
scroll to position [261, 0]
click at [193, 304] on span "Select Source Schedule" at bounding box center [111, 303] width 206 height 24
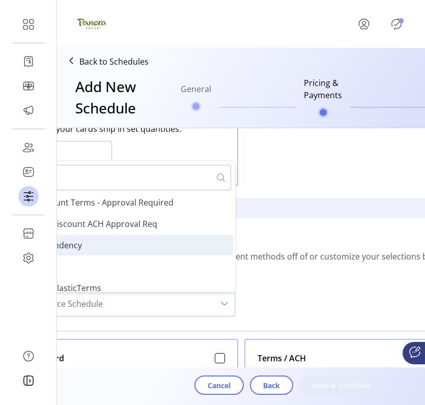
click at [159, 254] on li "test_dependency" at bounding box center [121, 245] width 223 height 20
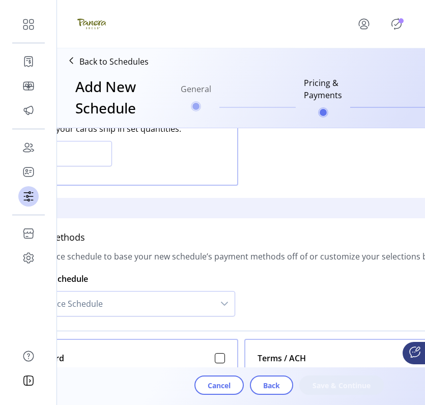
type input "******"
type input "*********"
click at [330, 389] on span "Save & Continue" at bounding box center [341, 385] width 58 height 11
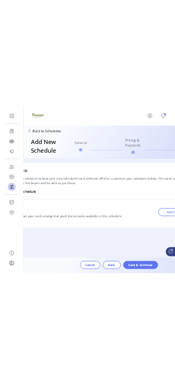
scroll to position [0, 0]
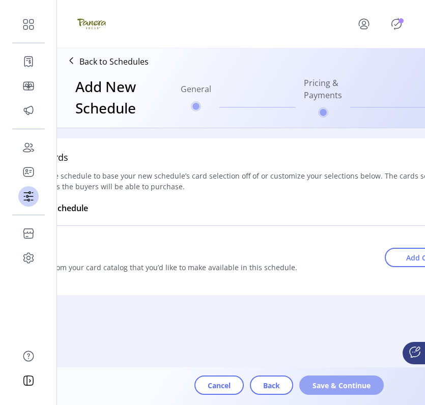
click at [349, 383] on span "Save & Continue" at bounding box center [341, 385] width 58 height 11
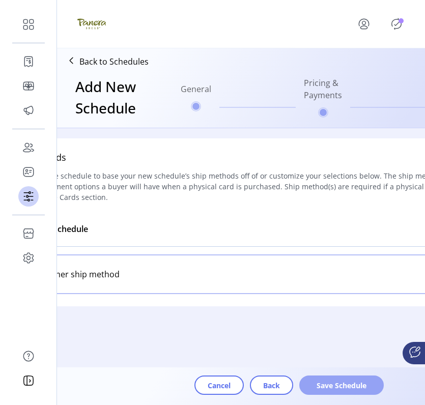
click at [325, 390] on span "Save Schedule" at bounding box center [341, 385] width 58 height 11
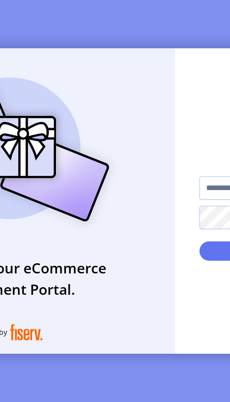
type input "**********"
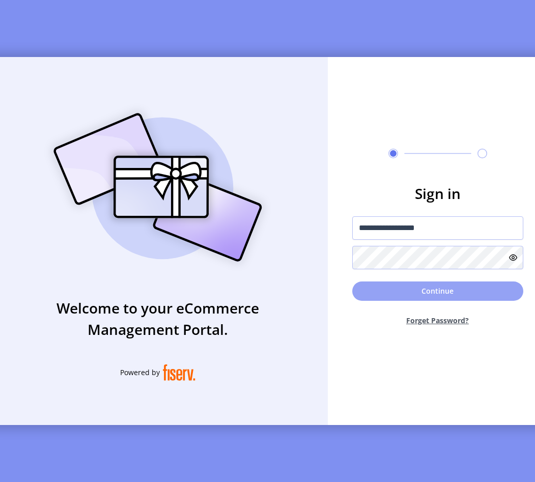
click at [491, 285] on button "Continue" at bounding box center [437, 290] width 171 height 19
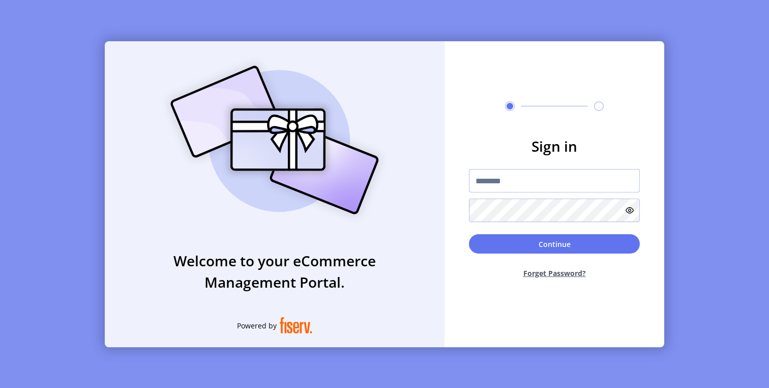
type input "**********"
click at [550, 178] on input "**********" at bounding box center [554, 180] width 171 height 23
click at [510, 177] on input "text" at bounding box center [554, 180] width 171 height 23
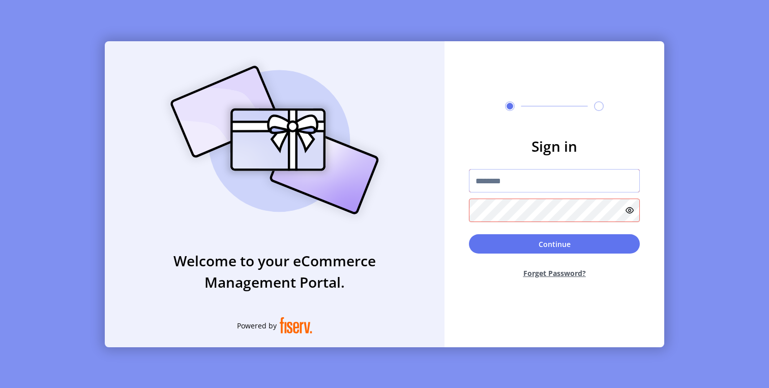
paste input "**********"
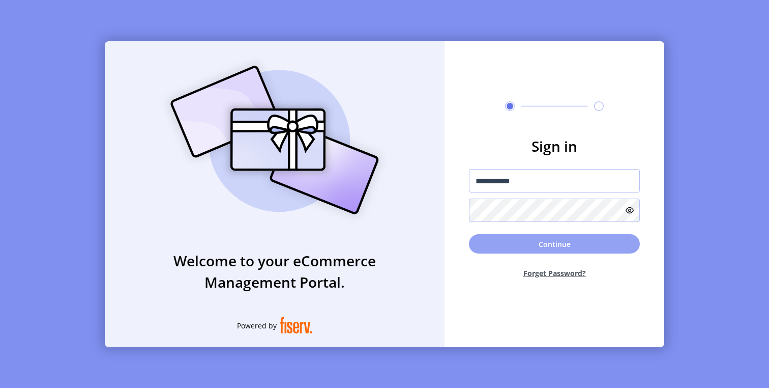
click at [498, 245] on button "Continue" at bounding box center [554, 243] width 171 height 19
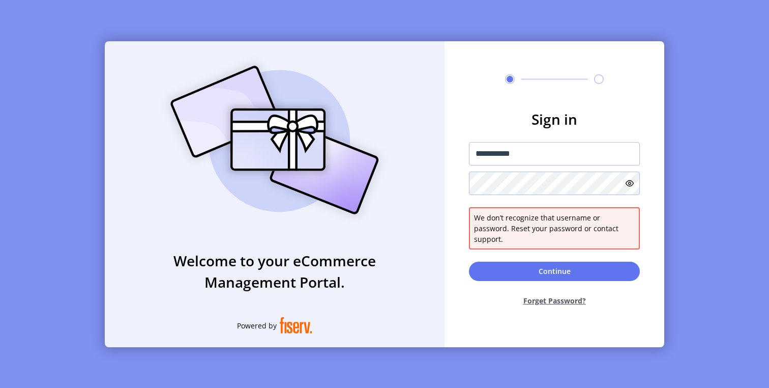
click at [626, 187] on icon at bounding box center [630, 183] width 8 height 8
click at [535, 164] on input "**********" at bounding box center [554, 153] width 171 height 23
paste input "text"
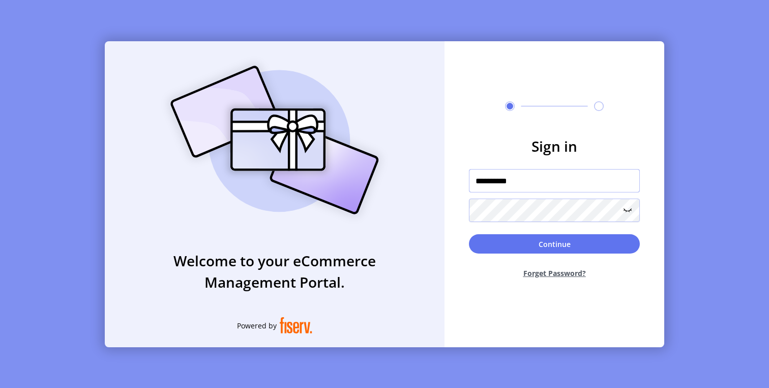
type input "**********"
click at [529, 184] on input "**********" at bounding box center [554, 180] width 171 height 23
click at [525, 246] on button "Continue" at bounding box center [554, 243] width 171 height 19
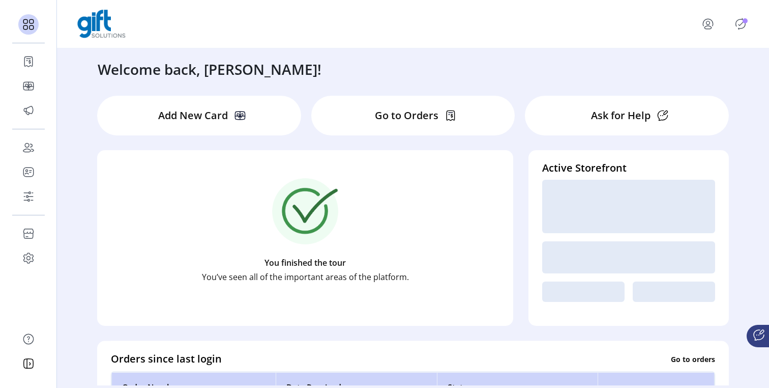
click at [738, 27] on icon "Publisher Panel" at bounding box center [740, 24] width 16 height 16
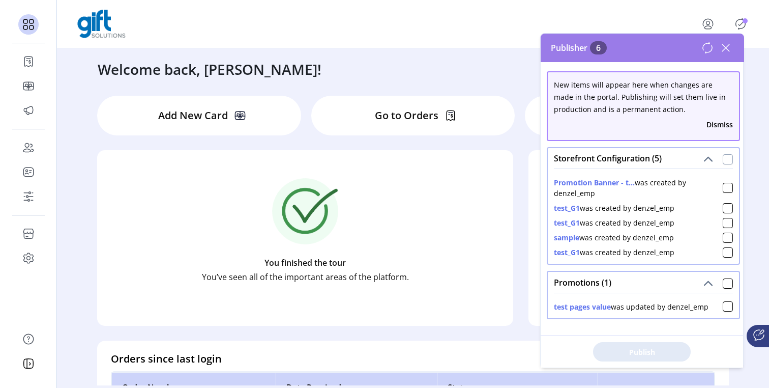
click at [724, 158] on div at bounding box center [728, 159] width 10 height 10
click at [723, 286] on div at bounding box center [728, 283] width 10 height 10
click at [678, 346] on button "Publish 6 Items" at bounding box center [642, 351] width 98 height 19
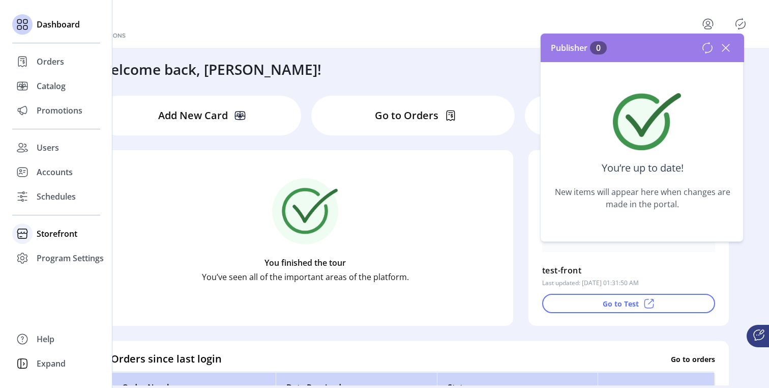
click at [36, 237] on div "Storefront" at bounding box center [56, 233] width 88 height 24
click at [60, 202] on span "Schedules" at bounding box center [56, 196] width 39 height 12
click at [62, 196] on span "Schedules" at bounding box center [56, 196] width 39 height 12
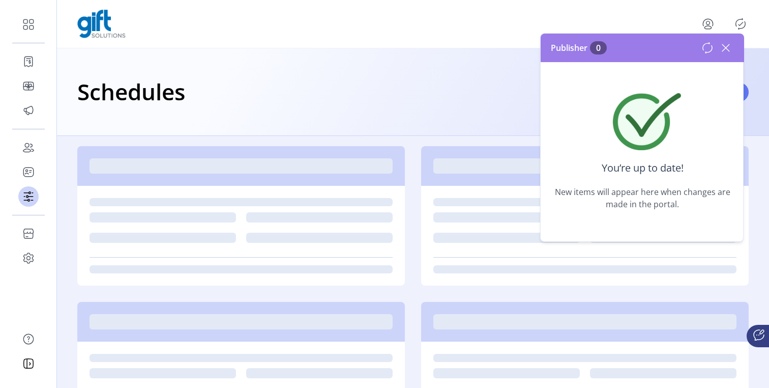
click at [724, 47] on icon at bounding box center [725, 47] width 7 height 7
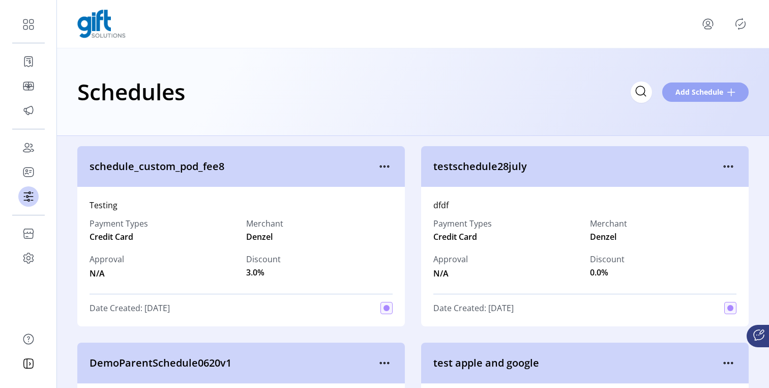
click at [705, 91] on span "Add Schedule" at bounding box center [699, 91] width 48 height 11
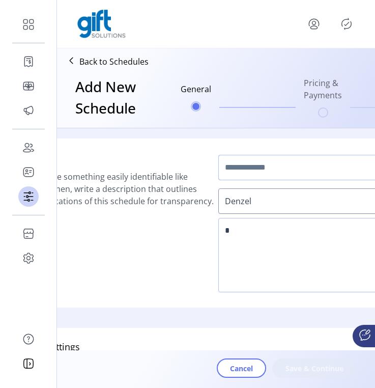
click at [276, 177] on input "text" at bounding box center [334, 167] width 232 height 25
click at [285, 175] on input "text" at bounding box center [334, 167] width 232 height 25
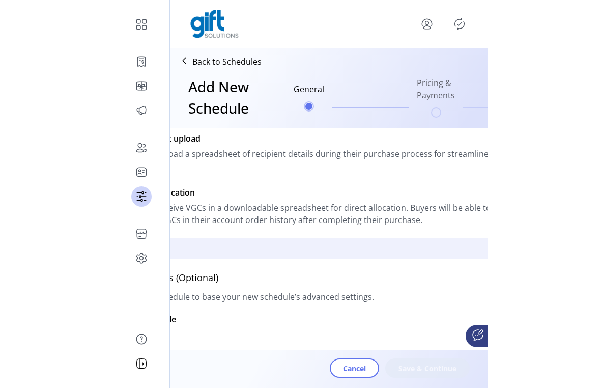
scroll to position [345, 0]
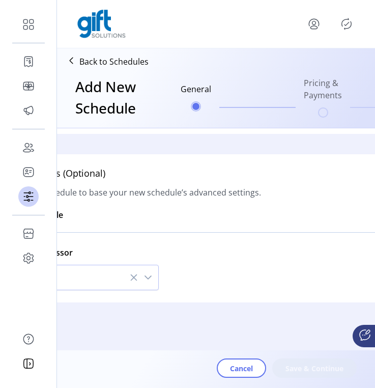
type input "**********"
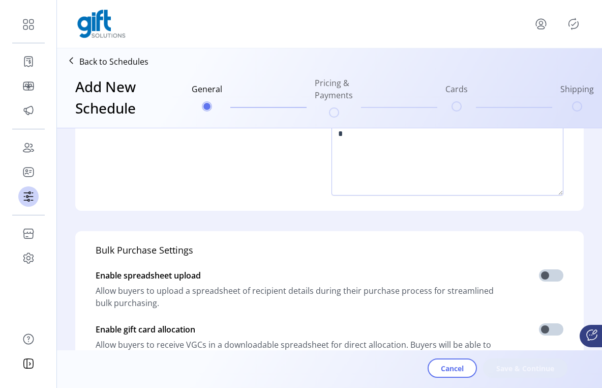
scroll to position [0, 0]
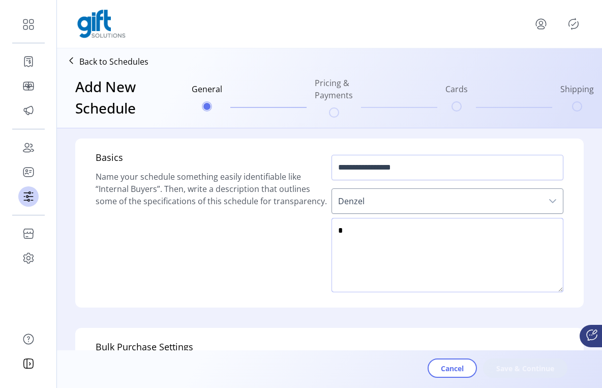
click at [458, 235] on textarea at bounding box center [448, 255] width 232 height 74
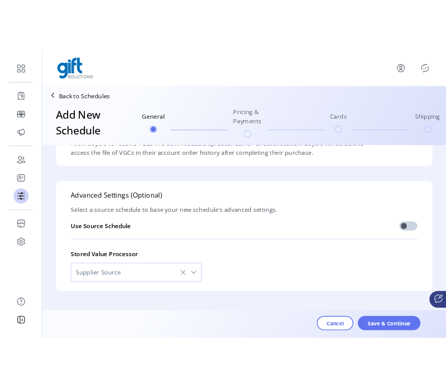
scroll to position [338, 0]
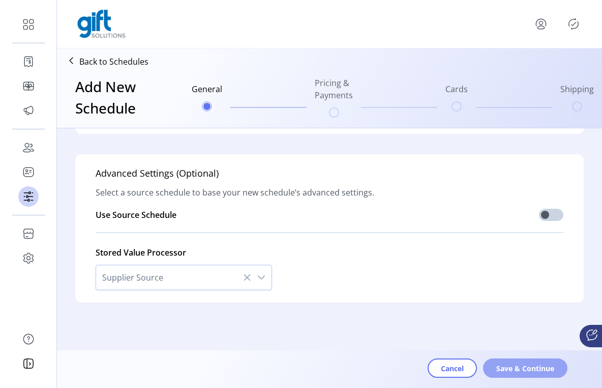
type textarea "***"
click at [533, 373] on span "Save & Continue" at bounding box center [525, 368] width 58 height 11
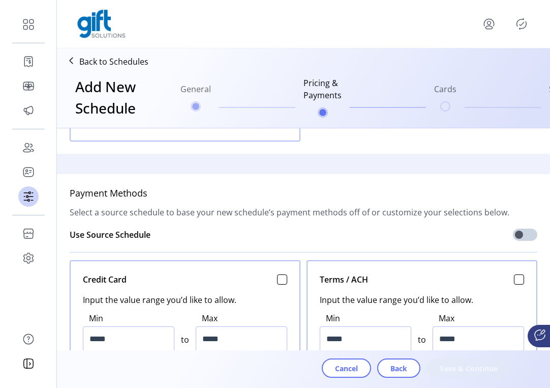
scroll to position [307, 0]
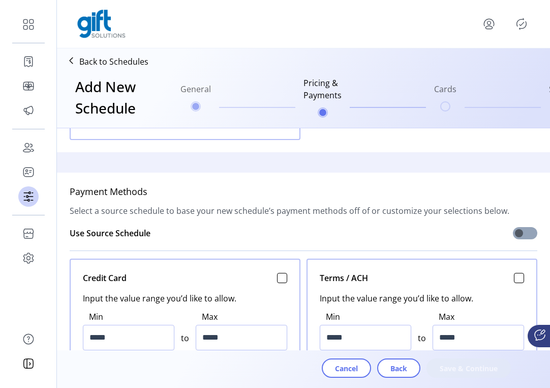
click at [520, 228] on span at bounding box center [525, 233] width 24 height 12
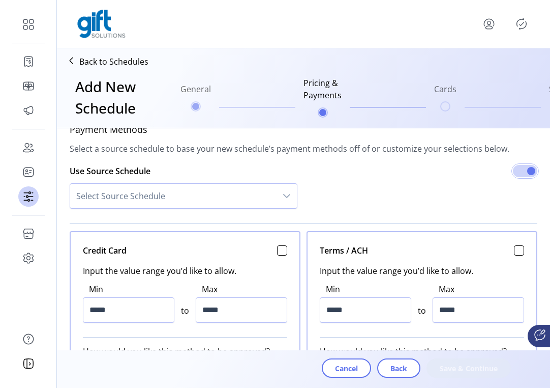
scroll to position [424, 0]
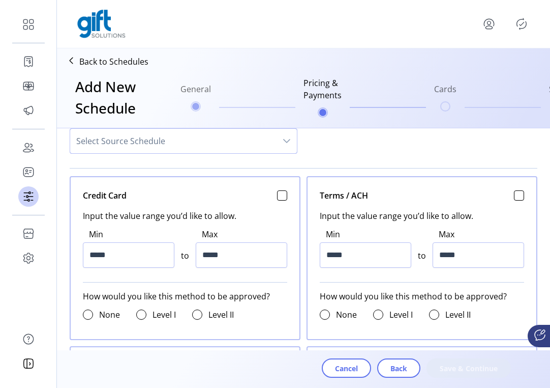
click at [226, 139] on span "Select Source Schedule" at bounding box center [173, 141] width 206 height 24
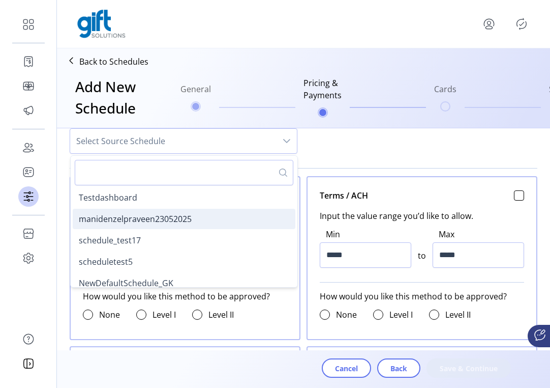
click at [230, 213] on li "manidenzelpraveen23052025" at bounding box center [184, 219] width 223 height 20
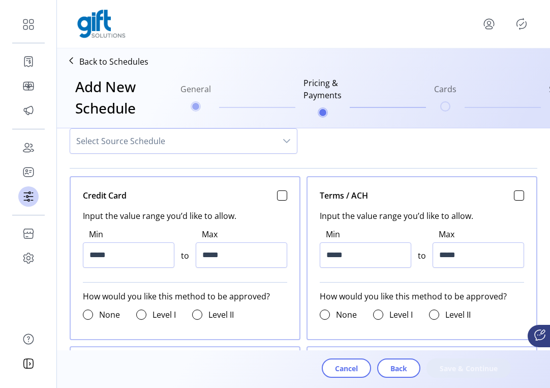
type input "*****"
type input "*********"
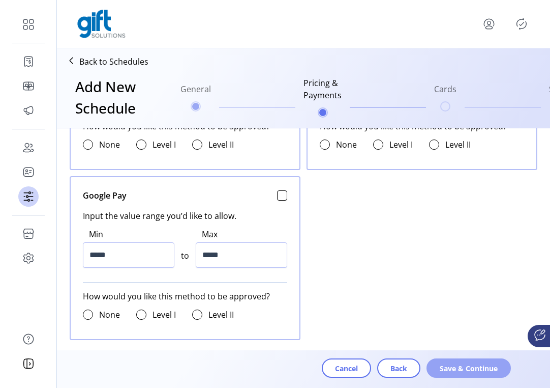
click at [461, 363] on span "Save & Continue" at bounding box center [469, 368] width 58 height 11
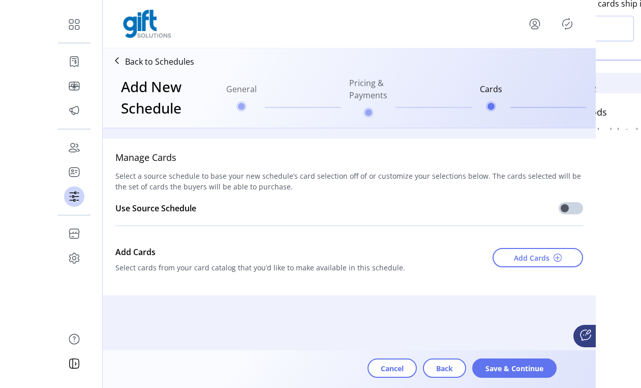
scroll to position [0, 0]
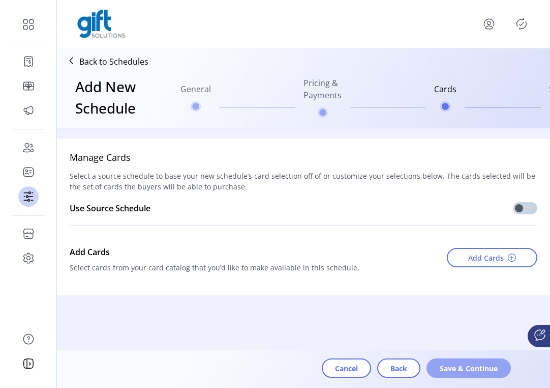
click at [489, 367] on span "Save & Continue" at bounding box center [469, 368] width 58 height 11
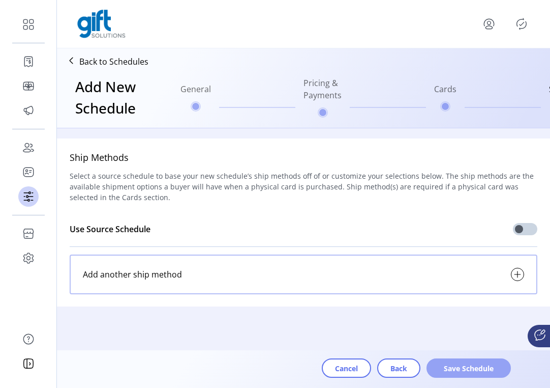
click at [467, 360] on button "Save Schedule" at bounding box center [469, 367] width 84 height 19
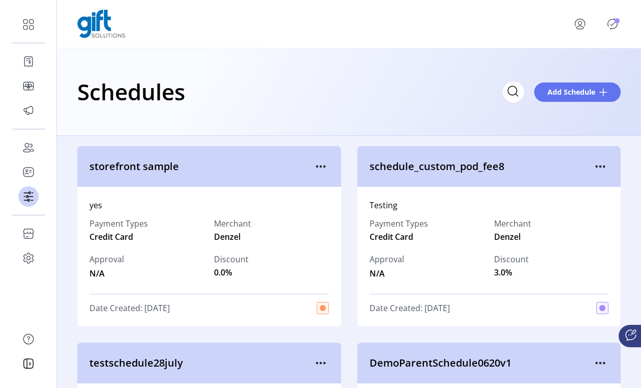
click at [616, 28] on icon "Publisher Panel" at bounding box center [613, 24] width 16 height 16
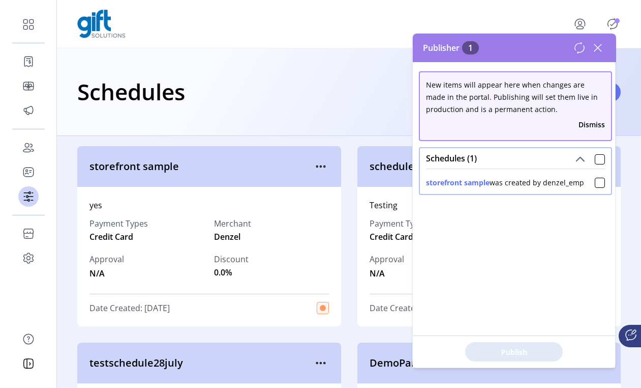
click at [579, 49] on icon at bounding box center [580, 48] width 12 height 12
click at [555, 184] on div "storefront sample was created by denzel_emp" at bounding box center [505, 182] width 158 height 11
click at [596, 47] on icon at bounding box center [598, 48] width 16 height 16
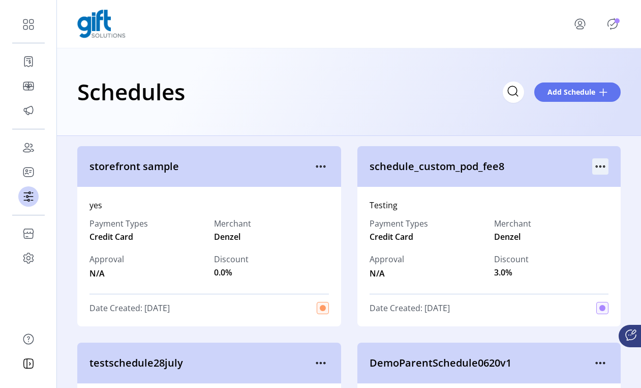
click at [599, 162] on icon "menu" at bounding box center [600, 166] width 16 height 16
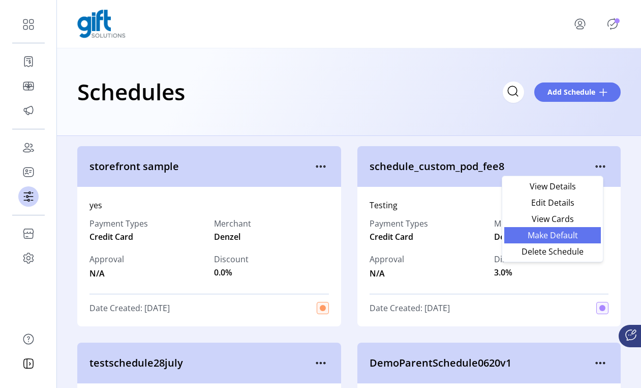
click at [563, 235] on span "Make Default" at bounding box center [553, 235] width 84 height 8
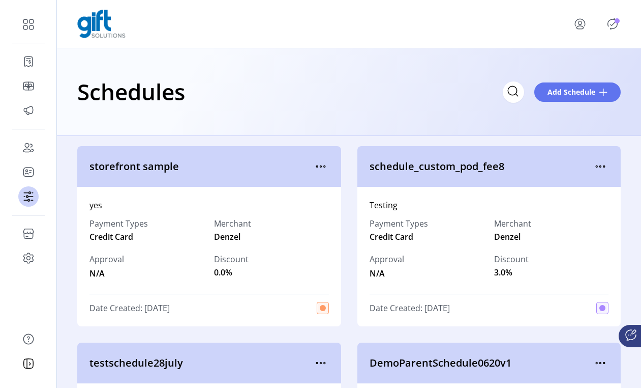
click at [621, 22] on span "Publisher Panel" at bounding box center [627, 23] width 12 height 8
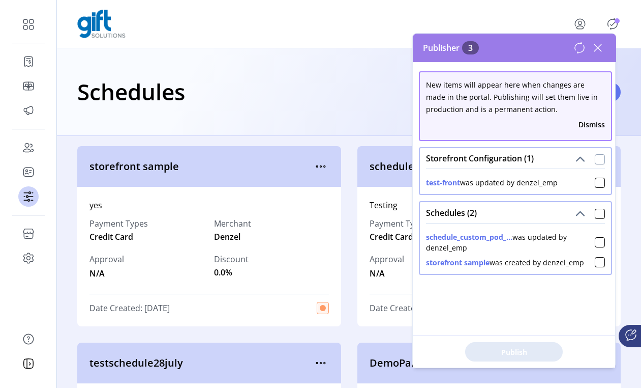
click at [595, 158] on div at bounding box center [600, 159] width 10 height 10
click at [597, 216] on div at bounding box center [600, 214] width 10 height 10
click at [536, 347] on span "Publish 3 Items" at bounding box center [514, 351] width 71 height 11
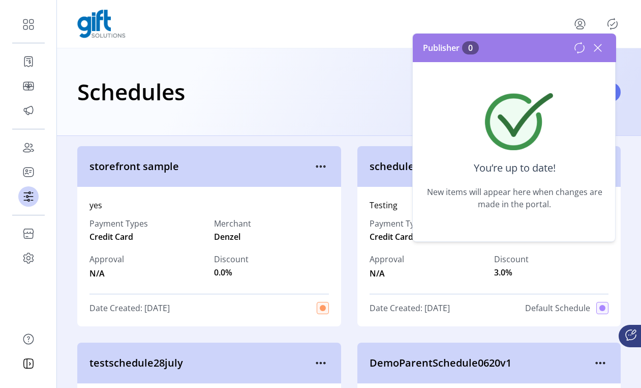
click at [600, 47] on icon at bounding box center [598, 48] width 16 height 16
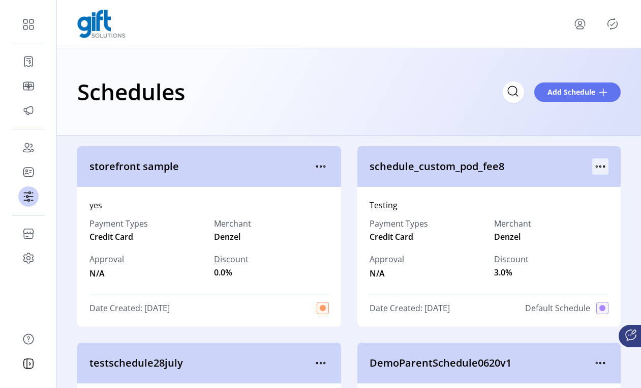
click at [599, 169] on icon "menu" at bounding box center [600, 166] width 16 height 16
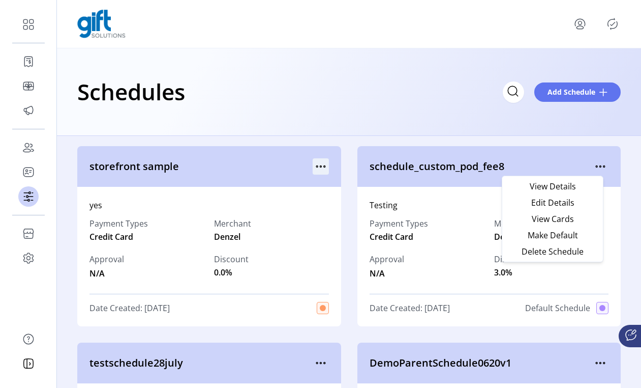
click at [315, 170] on icon "menu" at bounding box center [321, 166] width 16 height 16
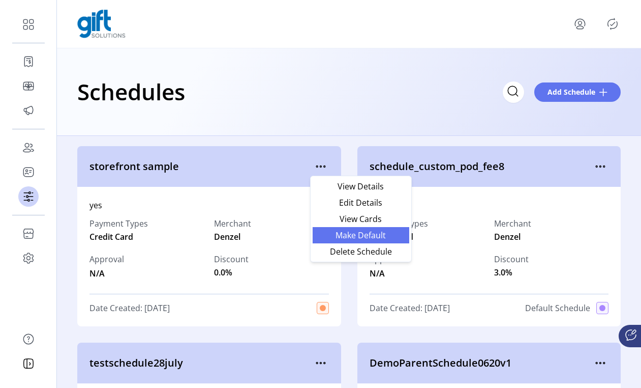
click at [354, 236] on span "Make Default" at bounding box center [361, 235] width 84 height 8
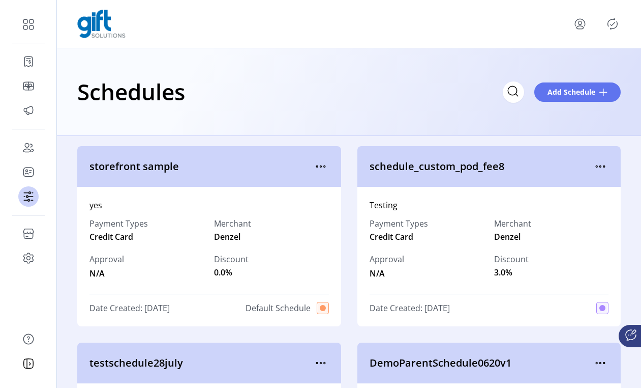
click at [614, 22] on icon "Publisher Panel" at bounding box center [613, 24] width 16 height 16
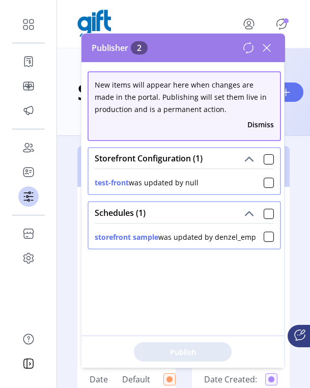
click at [264, 49] on icon at bounding box center [266, 47] width 7 height 7
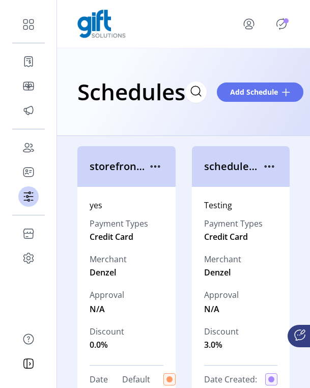
click at [283, 22] on icon "Publisher Panel" at bounding box center [281, 24] width 5 height 4
